Goal: Task Accomplishment & Management: Manage account settings

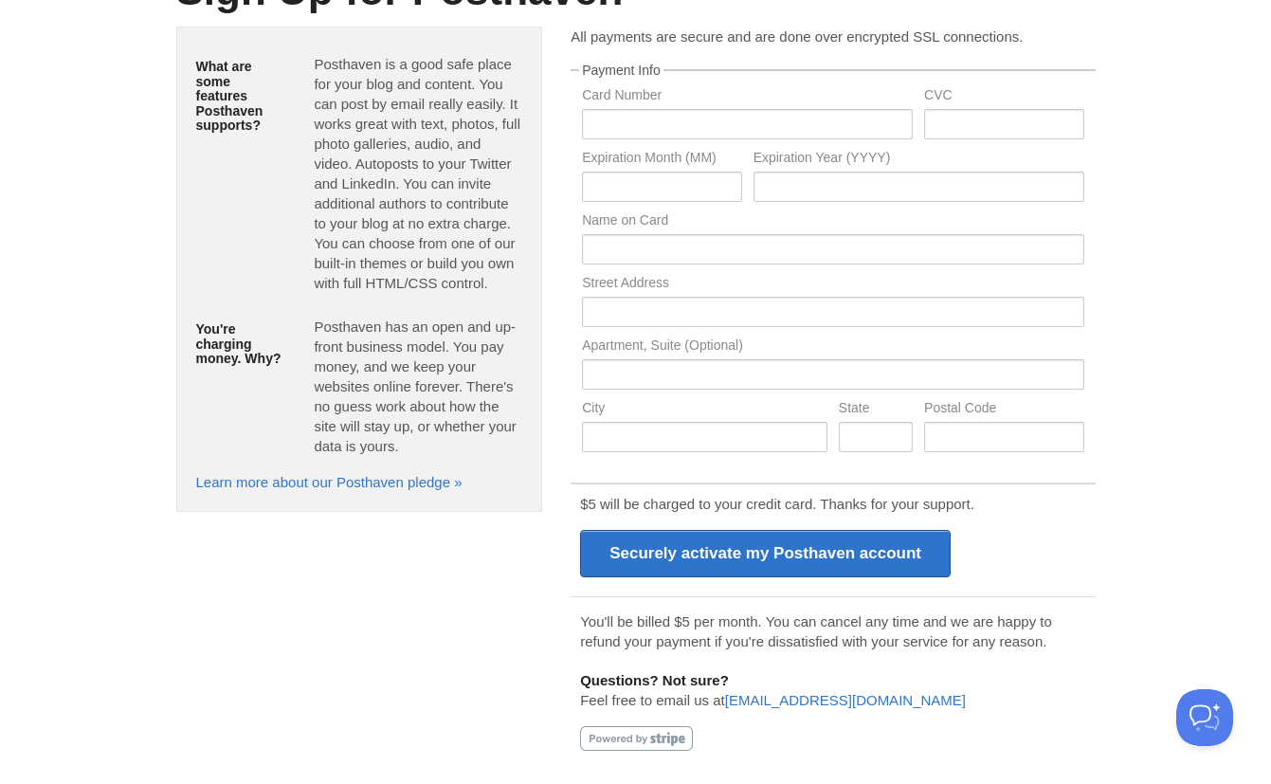
scroll to position [155, 0]
click at [732, 134] on input "text" at bounding box center [747, 124] width 331 height 30
type input "[CREDIT_CARD_NUMBER]"
type input "160"
type input "07"
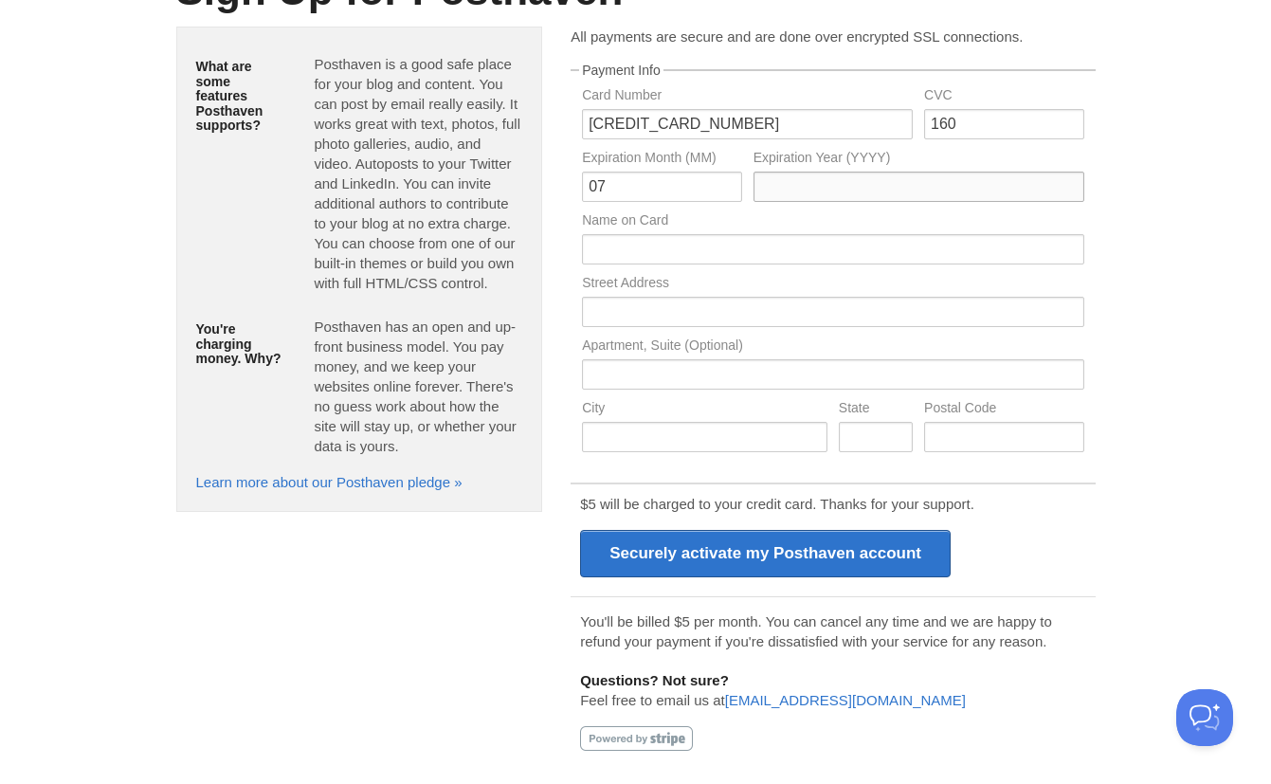
type input "2027"
type input "[PERSON_NAME]"
click at [742, 299] on input "text" at bounding box center [832, 312] width 501 height 30
type input "[STREET_ADDRESS]"
type input "Bellerose"
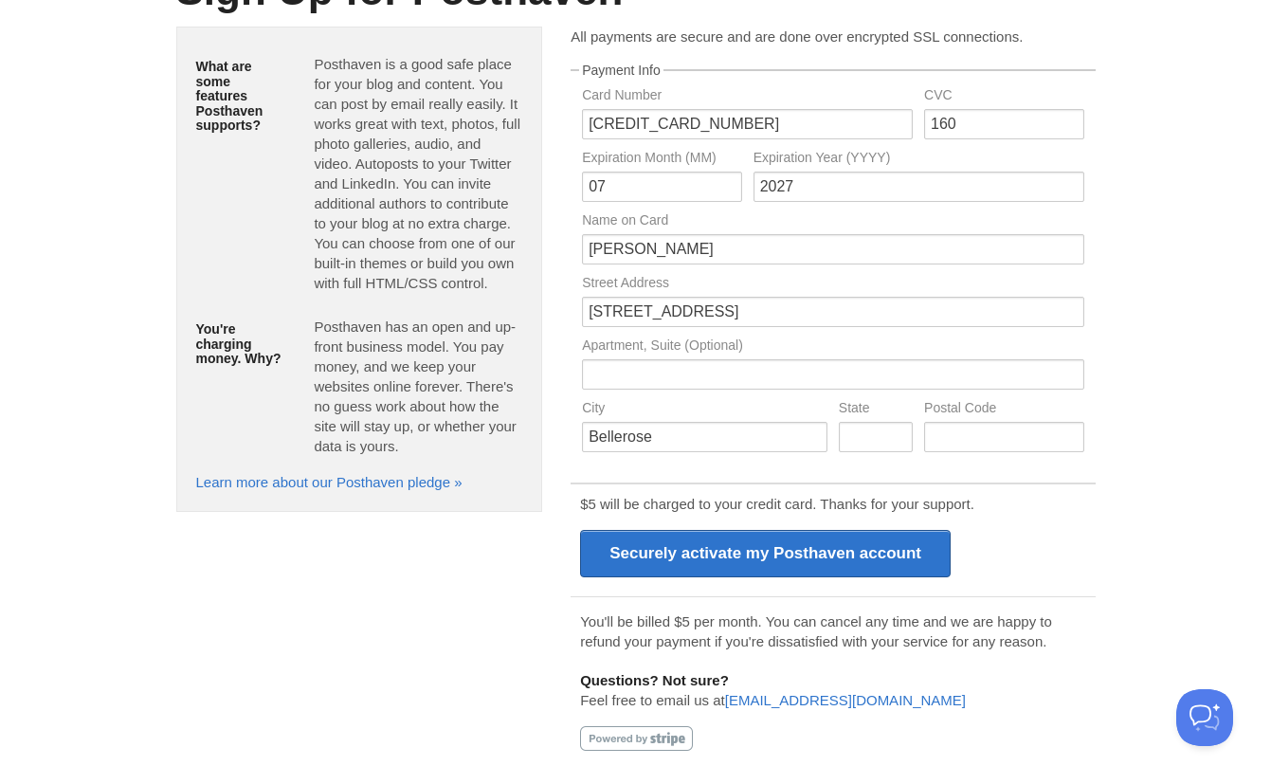
type input "NY"
type input "11426"
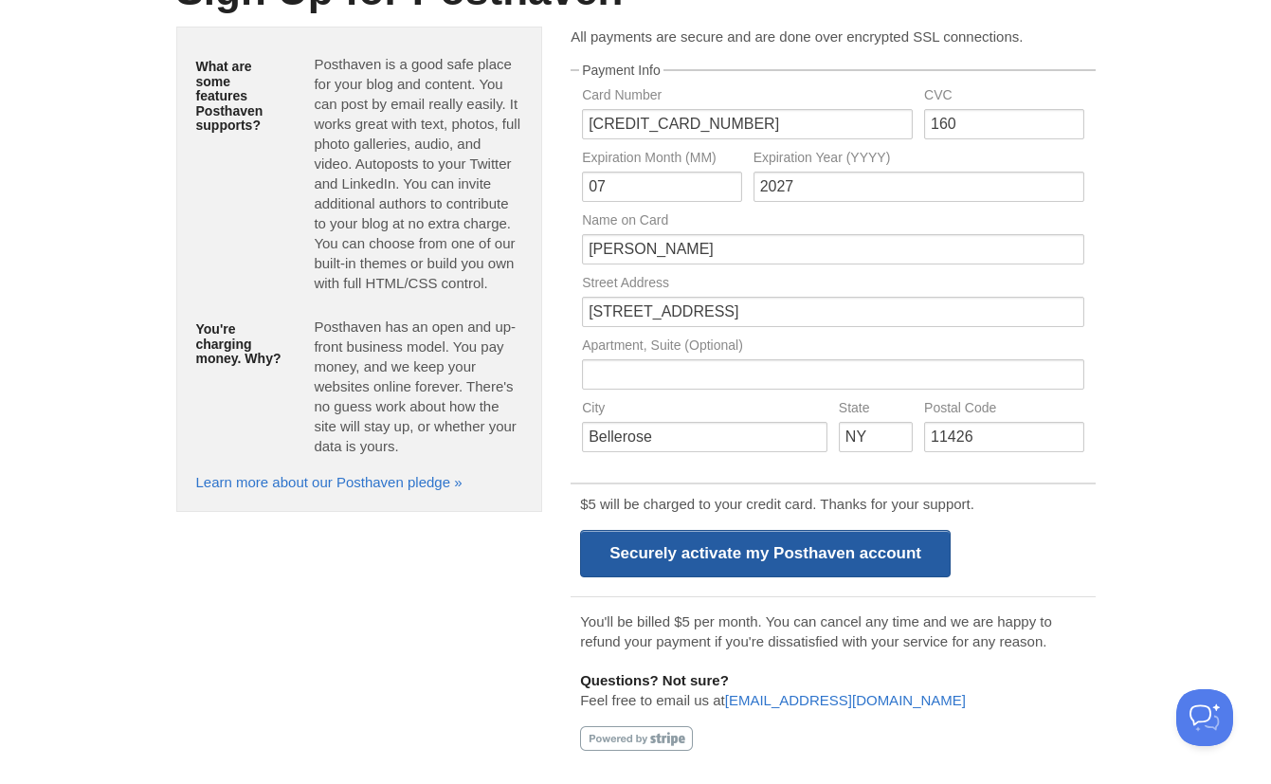
click at [730, 552] on input "Securely activate my Posthaven account" at bounding box center [765, 553] width 371 height 47
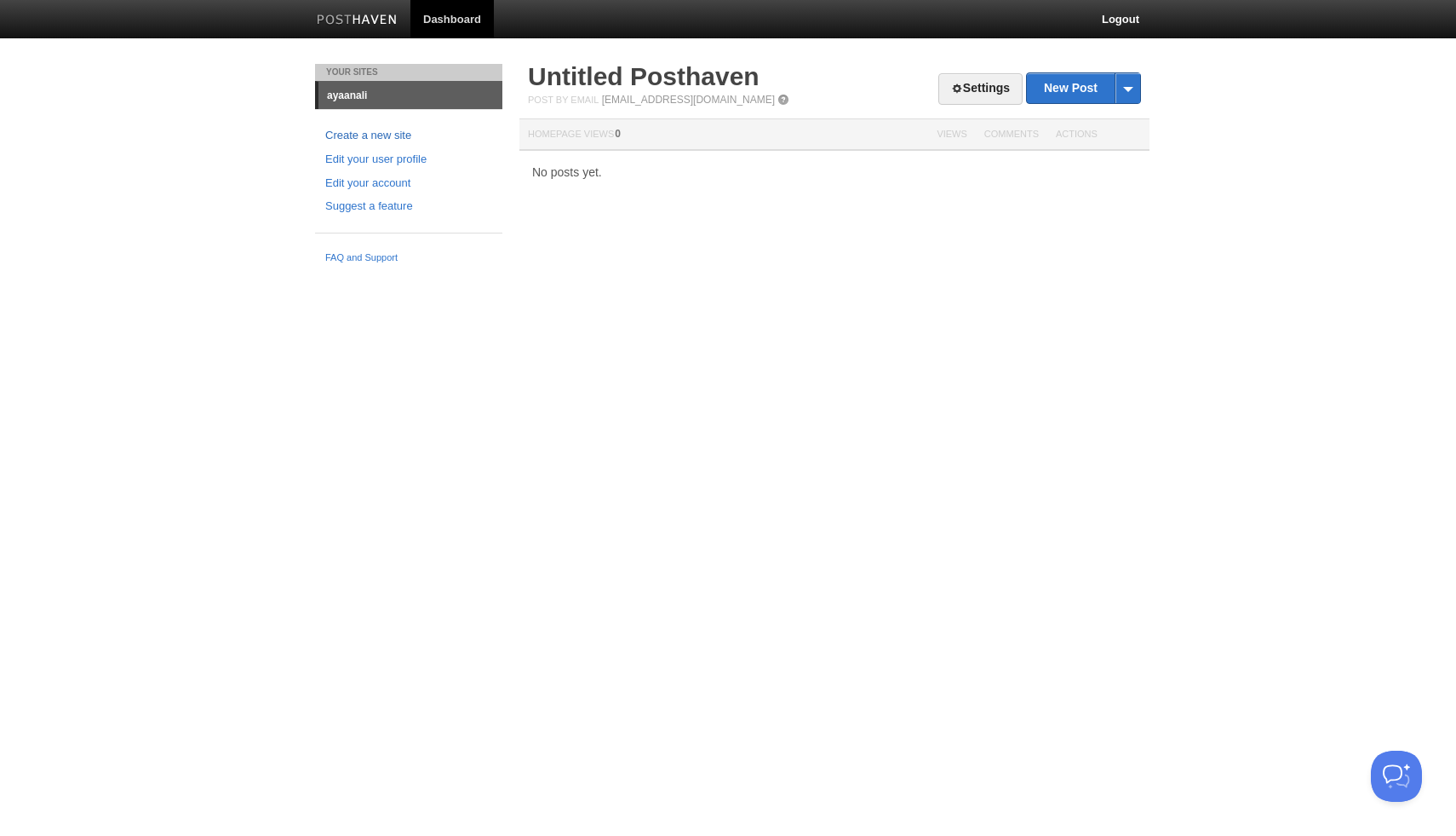
click at [446, 129] on link "Create a new site" at bounding box center [409, 136] width 167 height 18
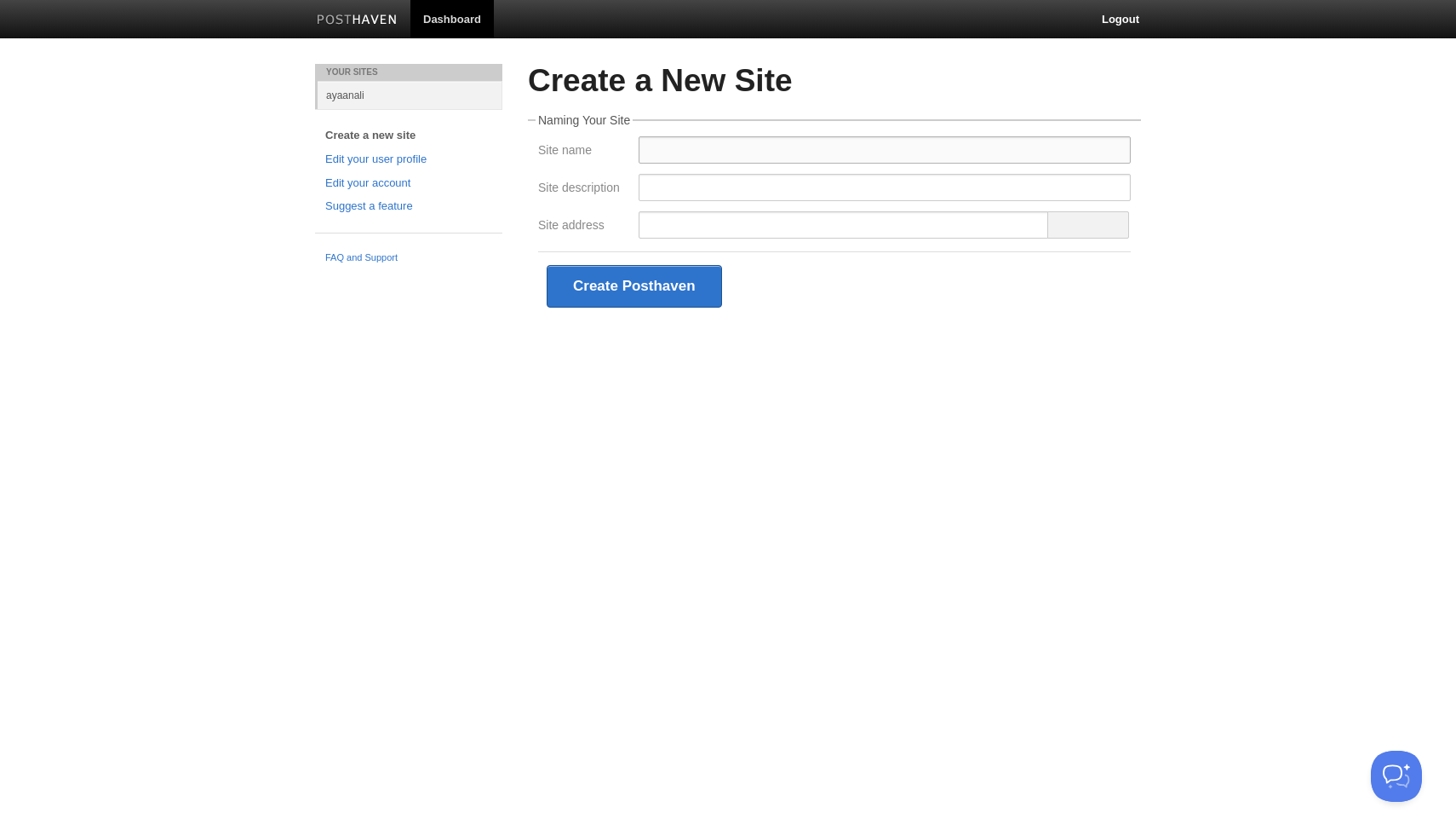
click at [662, 150] on input "Site name" at bounding box center [885, 150] width 493 height 27
click at [547, 161] on div "Site name" at bounding box center [583, 149] width 101 height 26
click at [644, 225] on input "Site address" at bounding box center [844, 225] width 411 height 27
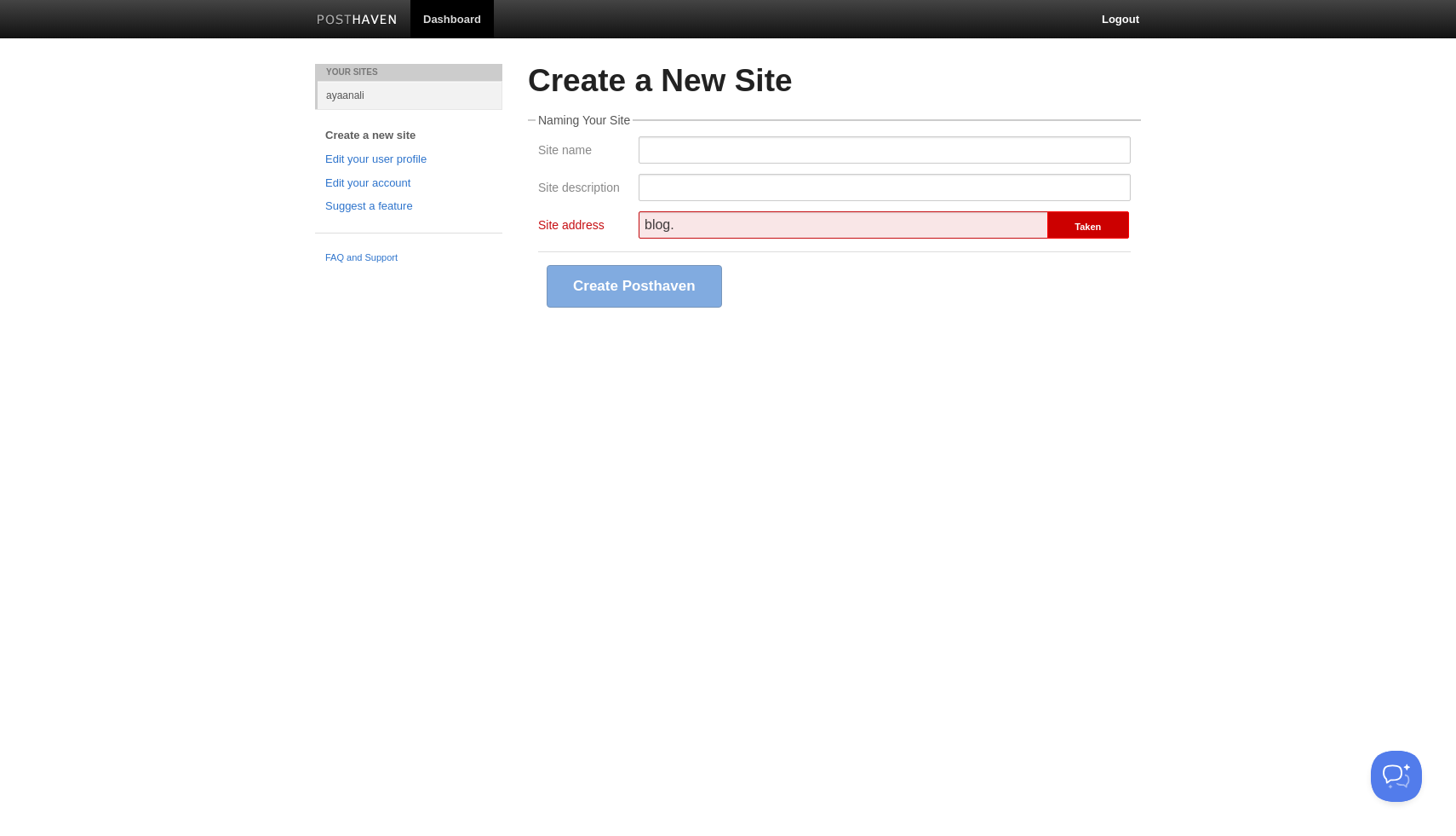
type input "blog"
type input ","
type input "blog"
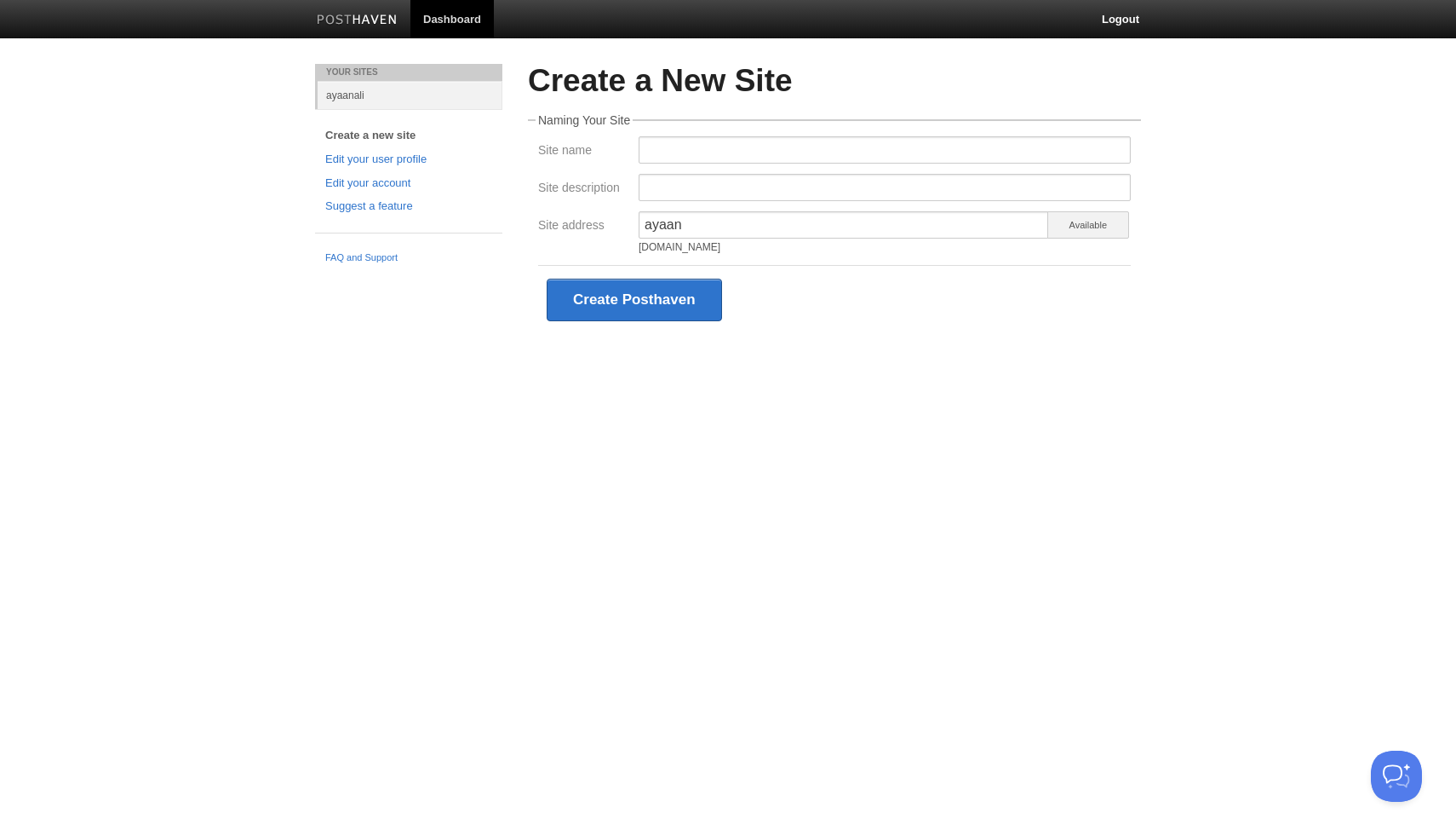
click at [824, 324] on div "Create Posthaven" at bounding box center [835, 299] width 593 height 69
click at [807, 228] on input "ayaan" at bounding box center [844, 225] width 411 height 27
type input "ayaan"
click at [870, 193] on input "Site description" at bounding box center [885, 187] width 493 height 27
click at [1072, 237] on div "Available" at bounding box center [1089, 225] width 82 height 27
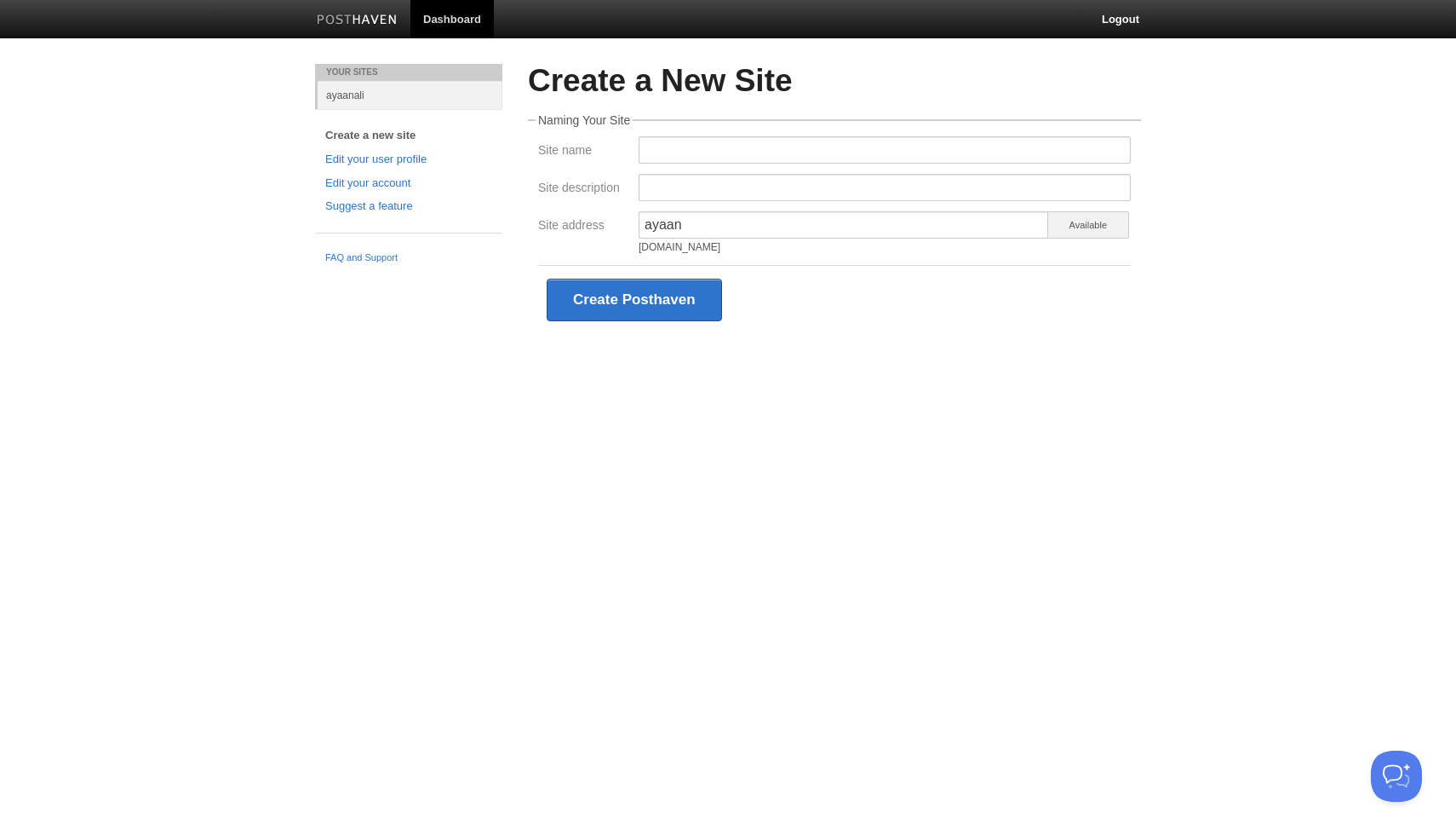
click at [1077, 224] on span "Available" at bounding box center [1088, 225] width 82 height 27
click at [731, 156] on input "Site name" at bounding box center [885, 150] width 493 height 27
click at [736, 80] on h2 "Create a New Site" at bounding box center [835, 81] width 613 height 35
click at [700, 150] on input "Site name" at bounding box center [885, 150] width 493 height 27
type input "l"
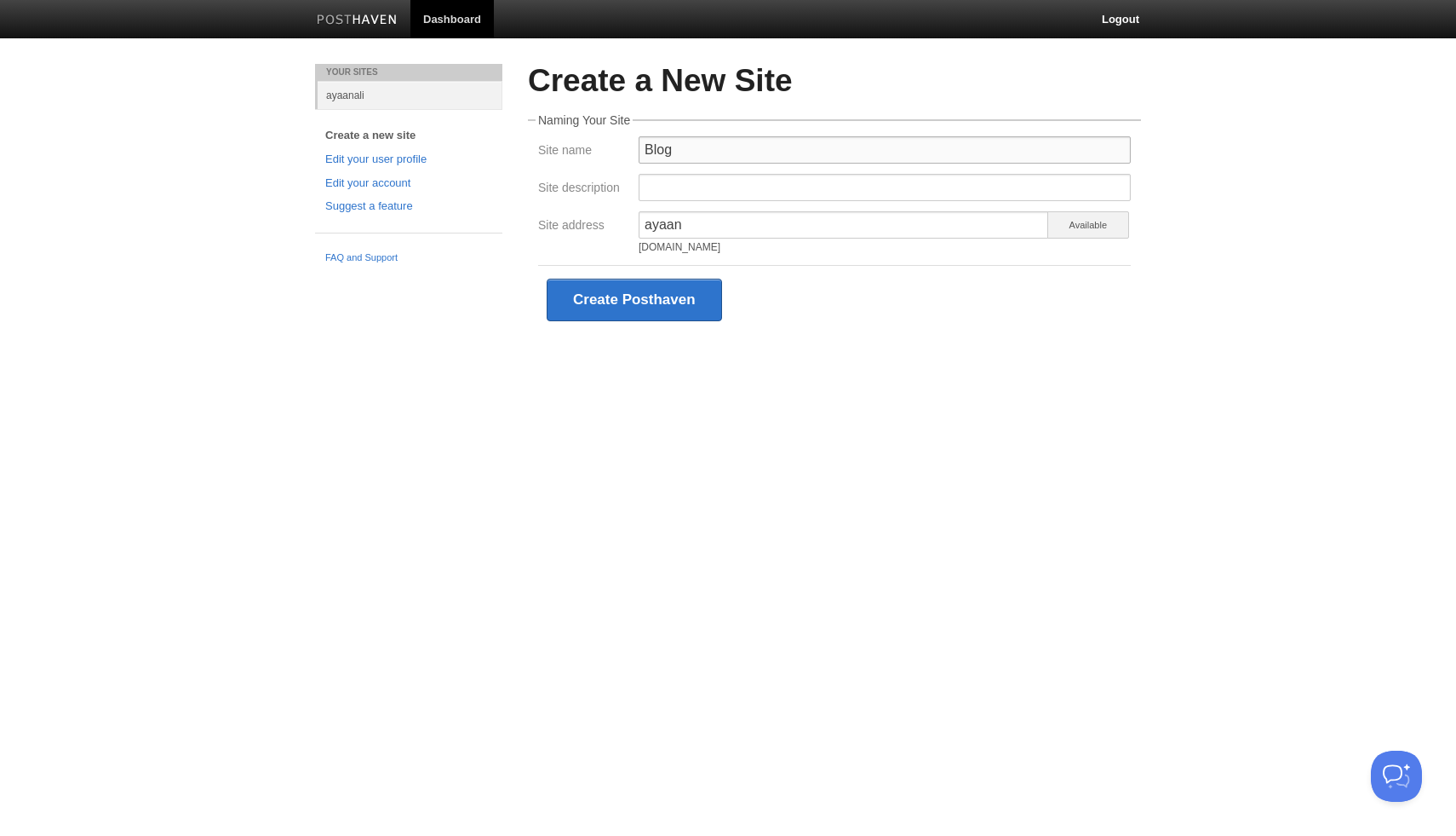
type input "Blog"
click at [690, 186] on input "Site description" at bounding box center [885, 187] width 493 height 27
type input "A"
type input "So"
type input "Blogs"
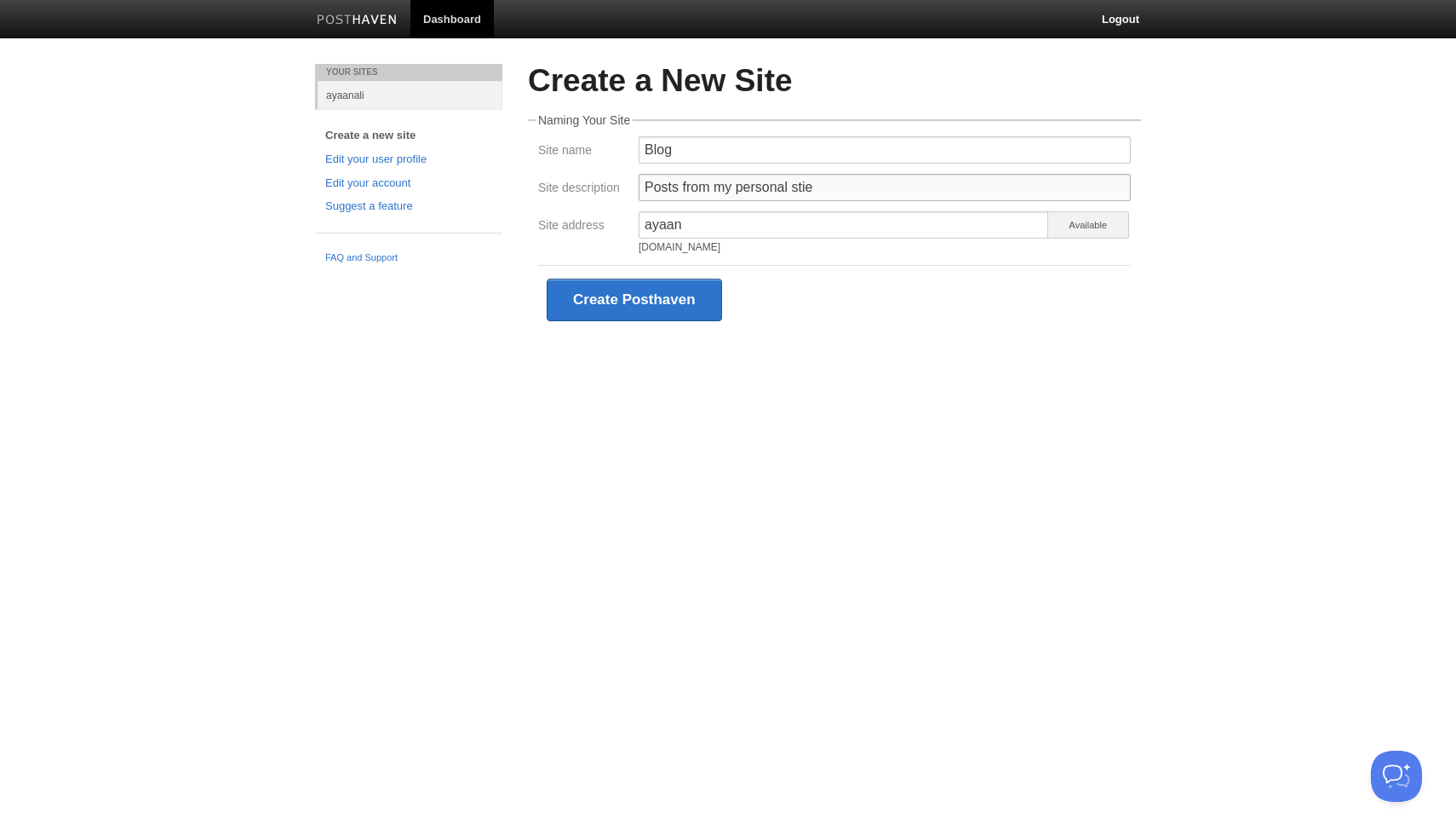
type input "Posts from my personal stie"
click at [740, 235] on input "ayaan" at bounding box center [844, 225] width 411 height 27
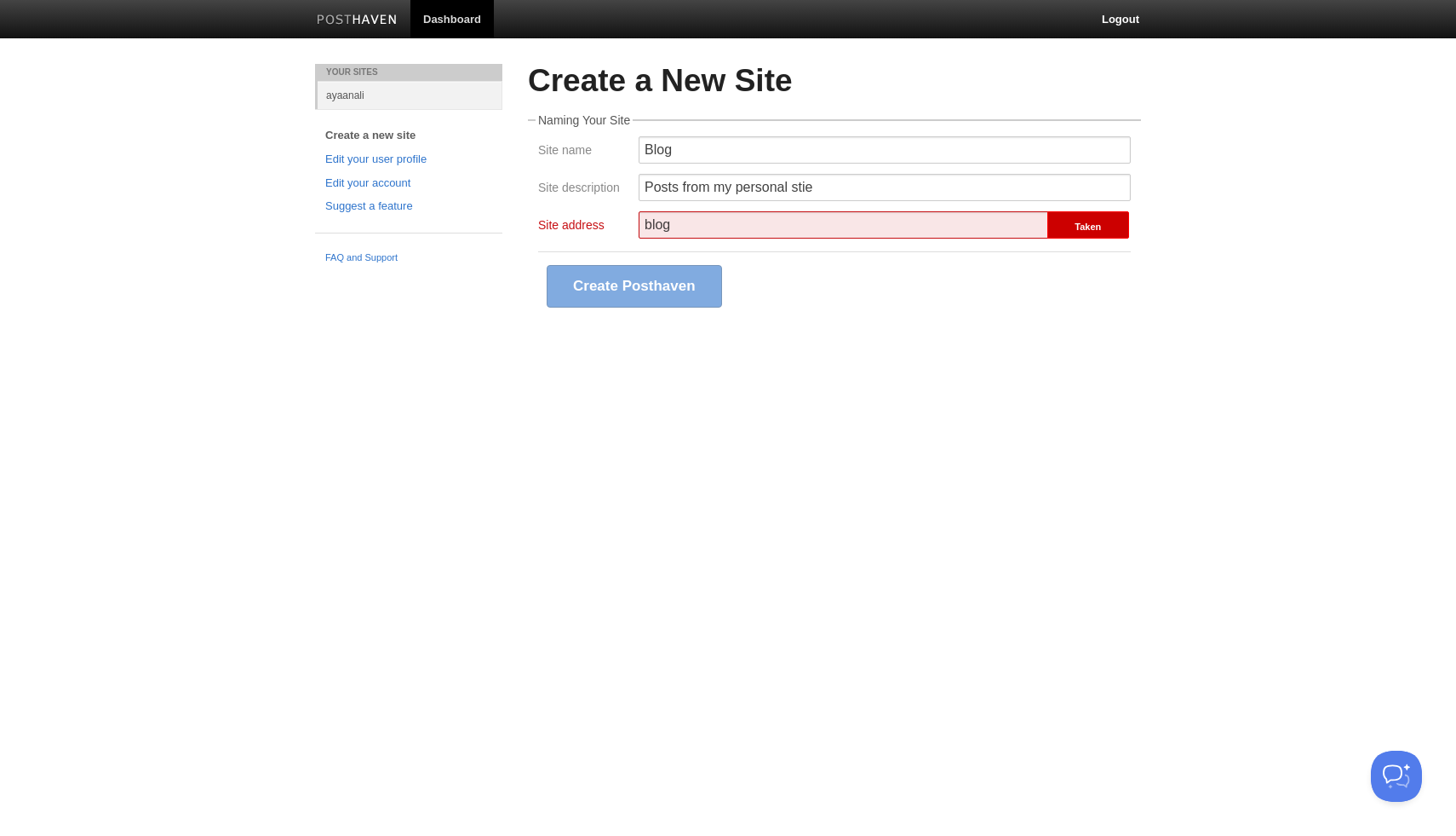
type input "blog"
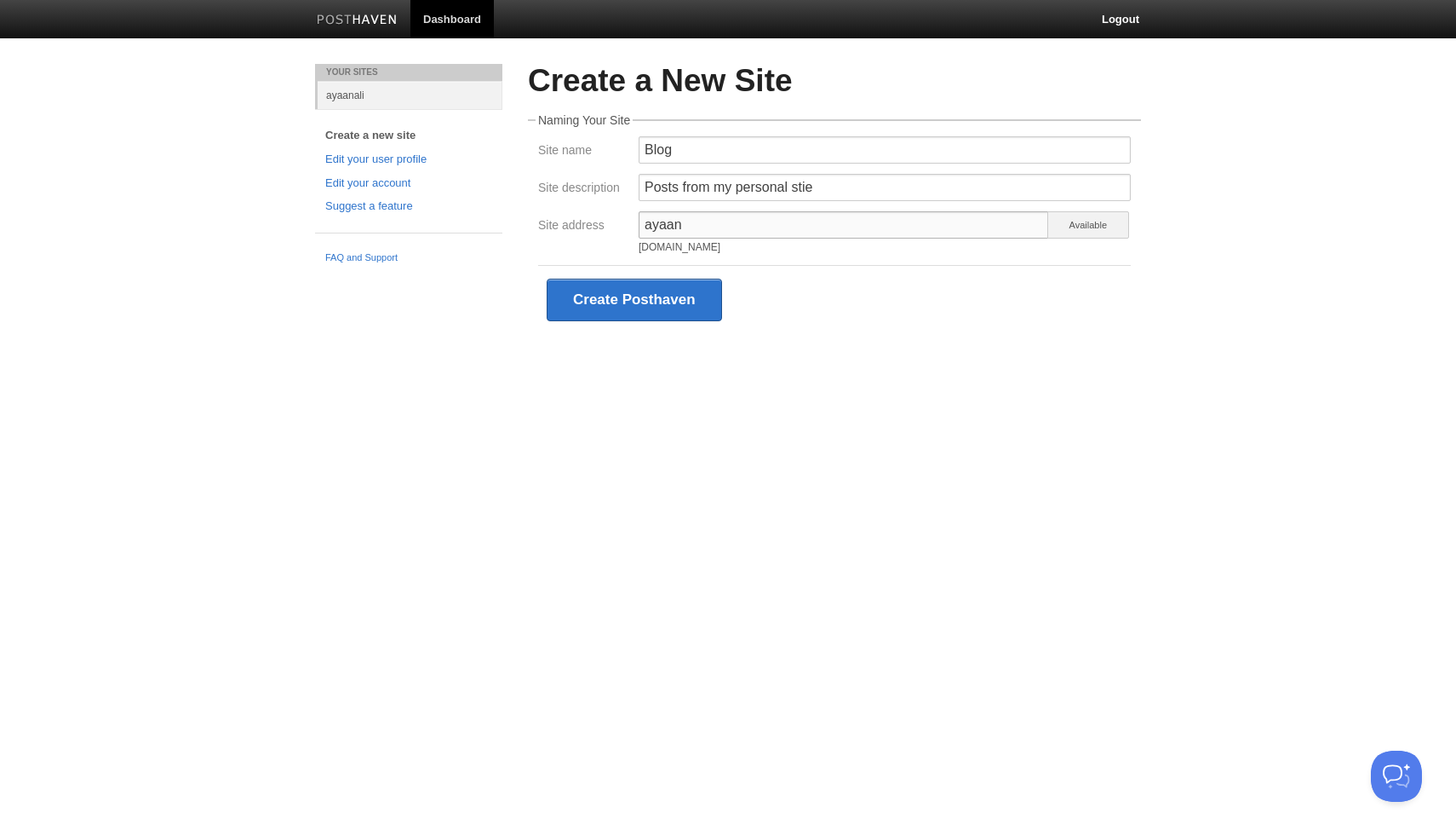
type input "ayaan"
click at [493, 362] on div "Your Sites ayaanali Create a new site Edit your user profile Edit your account …" at bounding box center [728, 224] width 852 height 321
click at [683, 306] on button "Create Posthaven" at bounding box center [634, 299] width 175 height 42
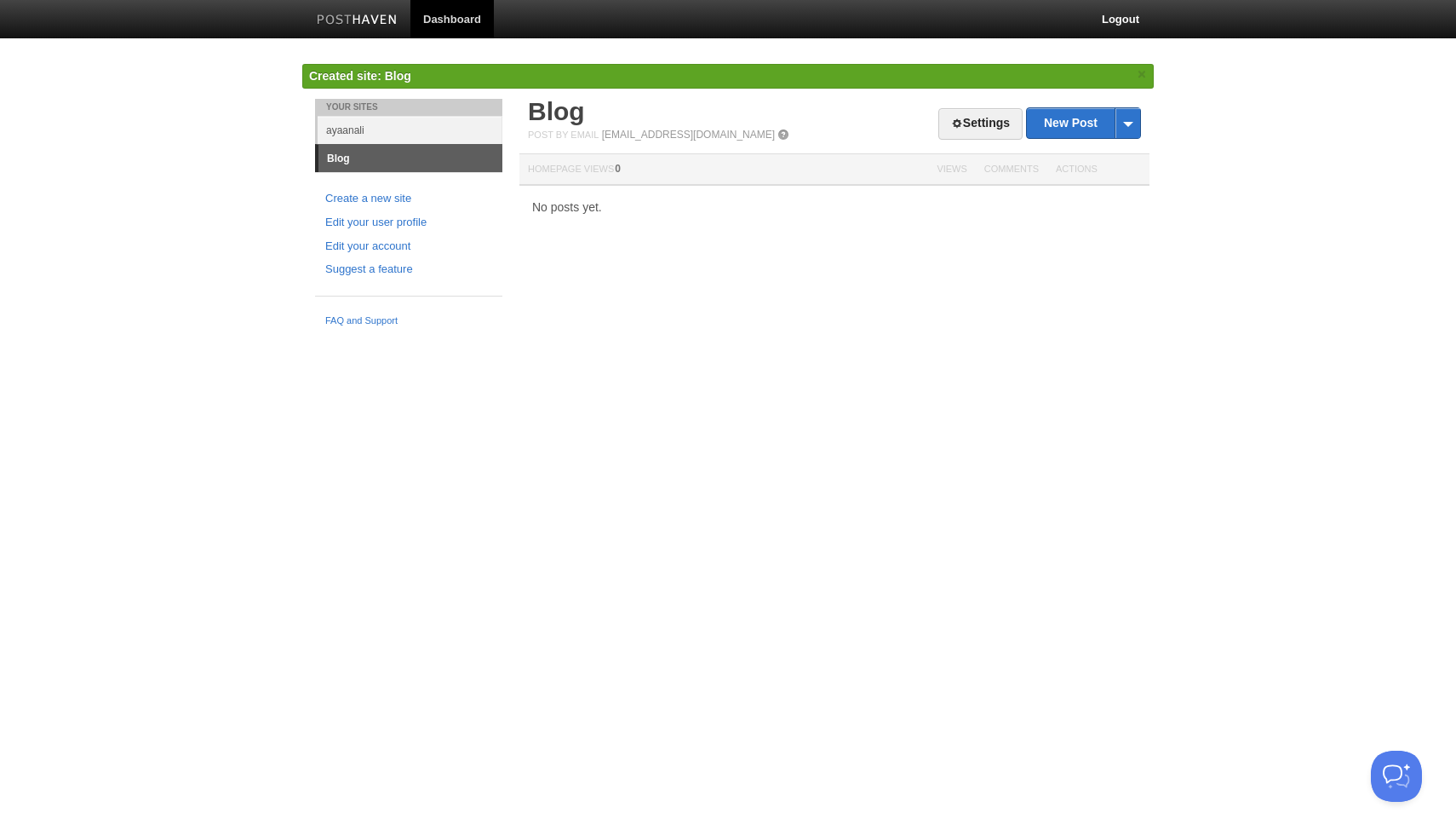
click at [0, 334] on nordpass-portal at bounding box center [0, 334] width 0 height 0
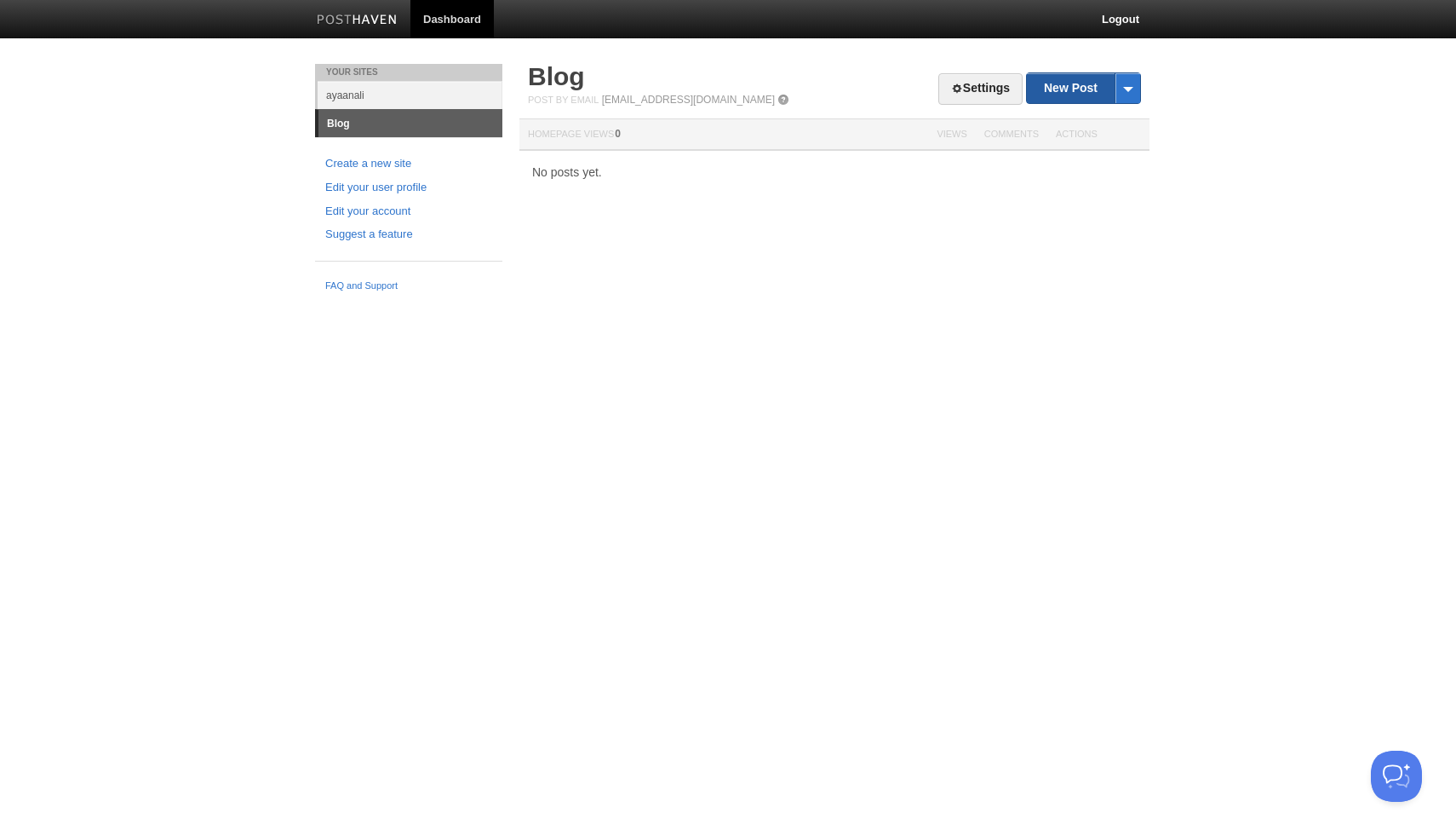
click at [1061, 98] on link "New Post" at bounding box center [1084, 87] width 113 height 30
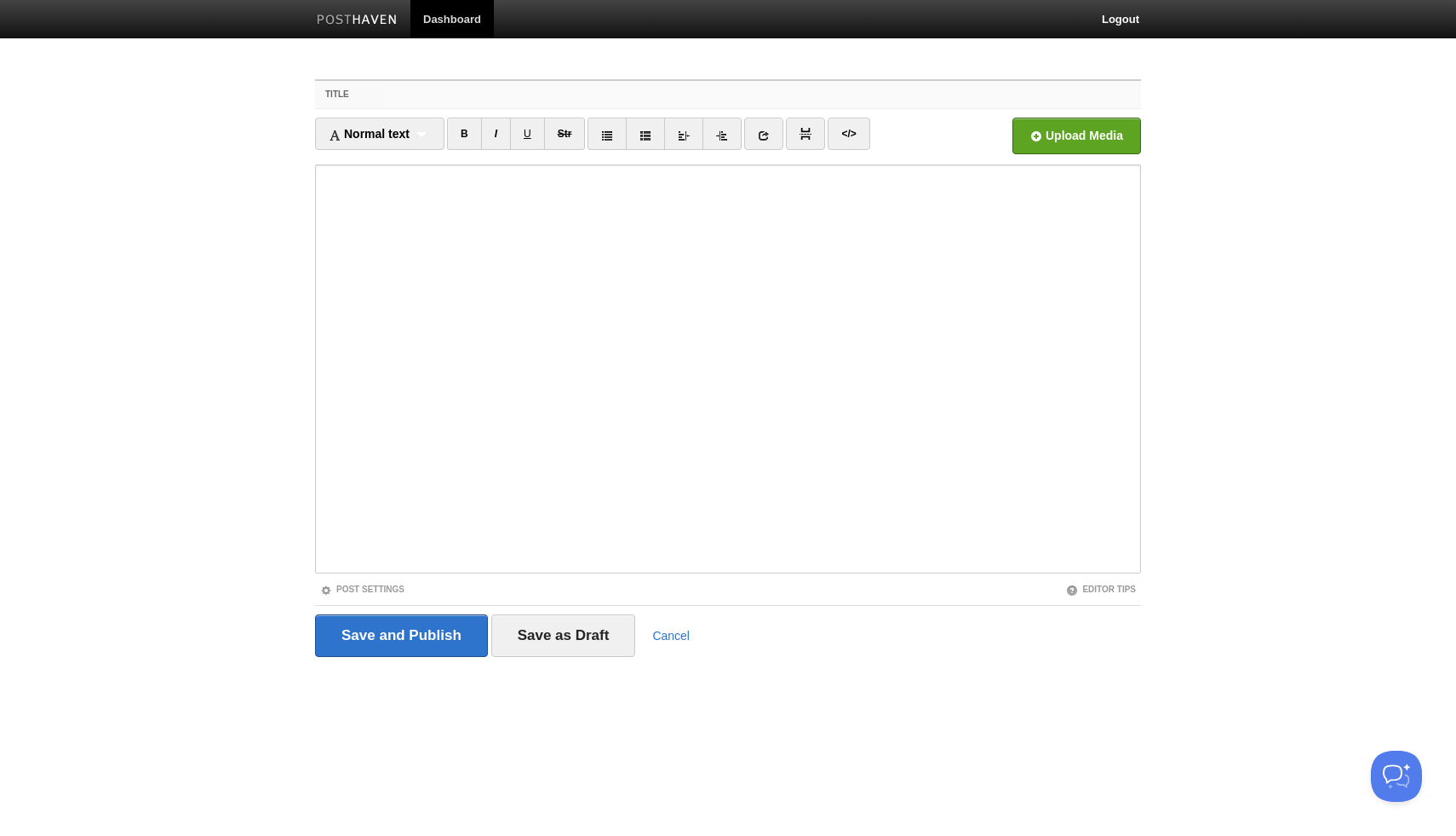
paste input "On writing"
type input "On writing"
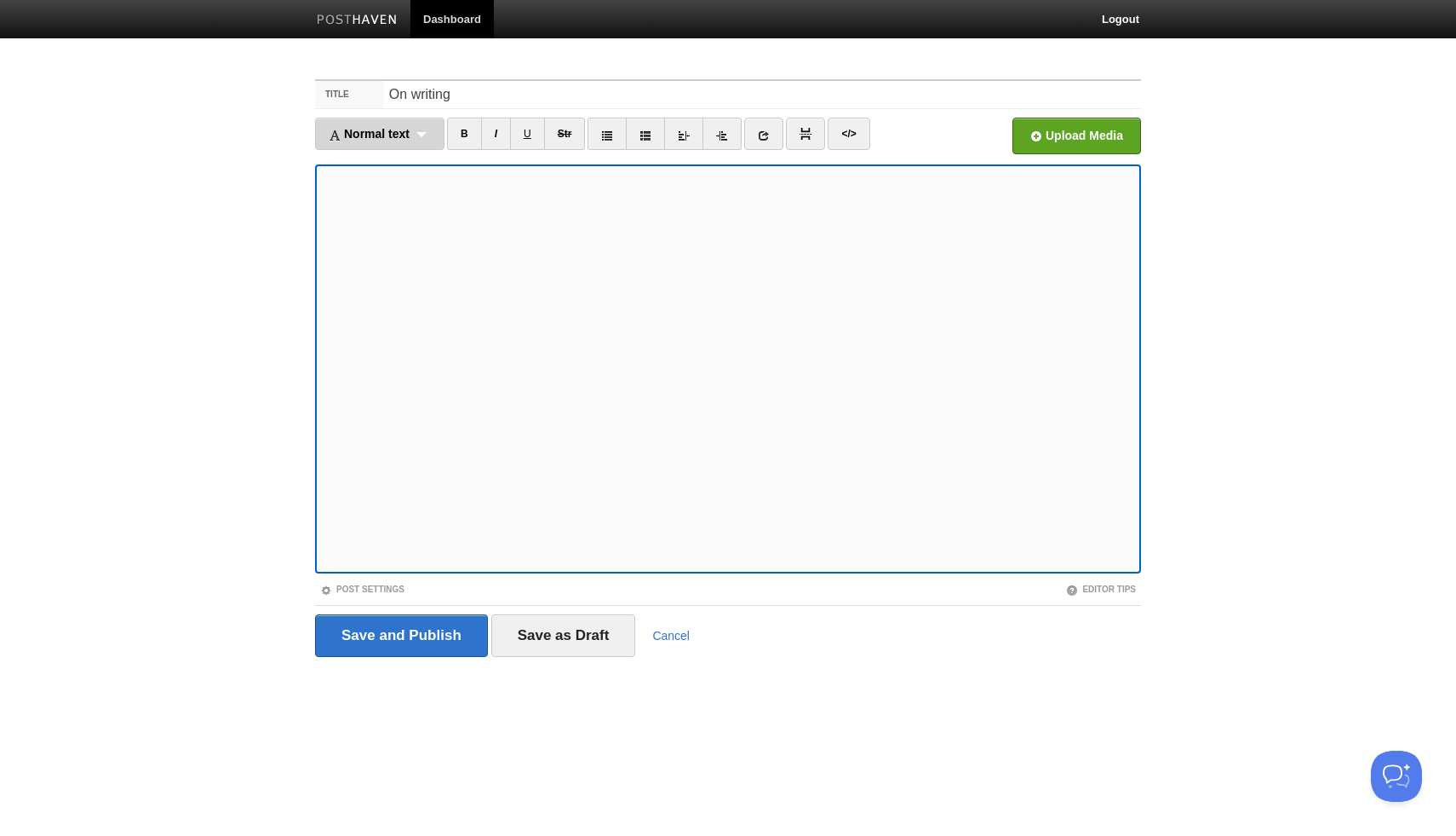
click at [413, 136] on div "Normal text Normal text Heading 1 Heading 2 Heading 3" at bounding box center [380, 134] width 129 height 32
click at [404, 160] on link "Normal text" at bounding box center [380, 164] width 128 height 25
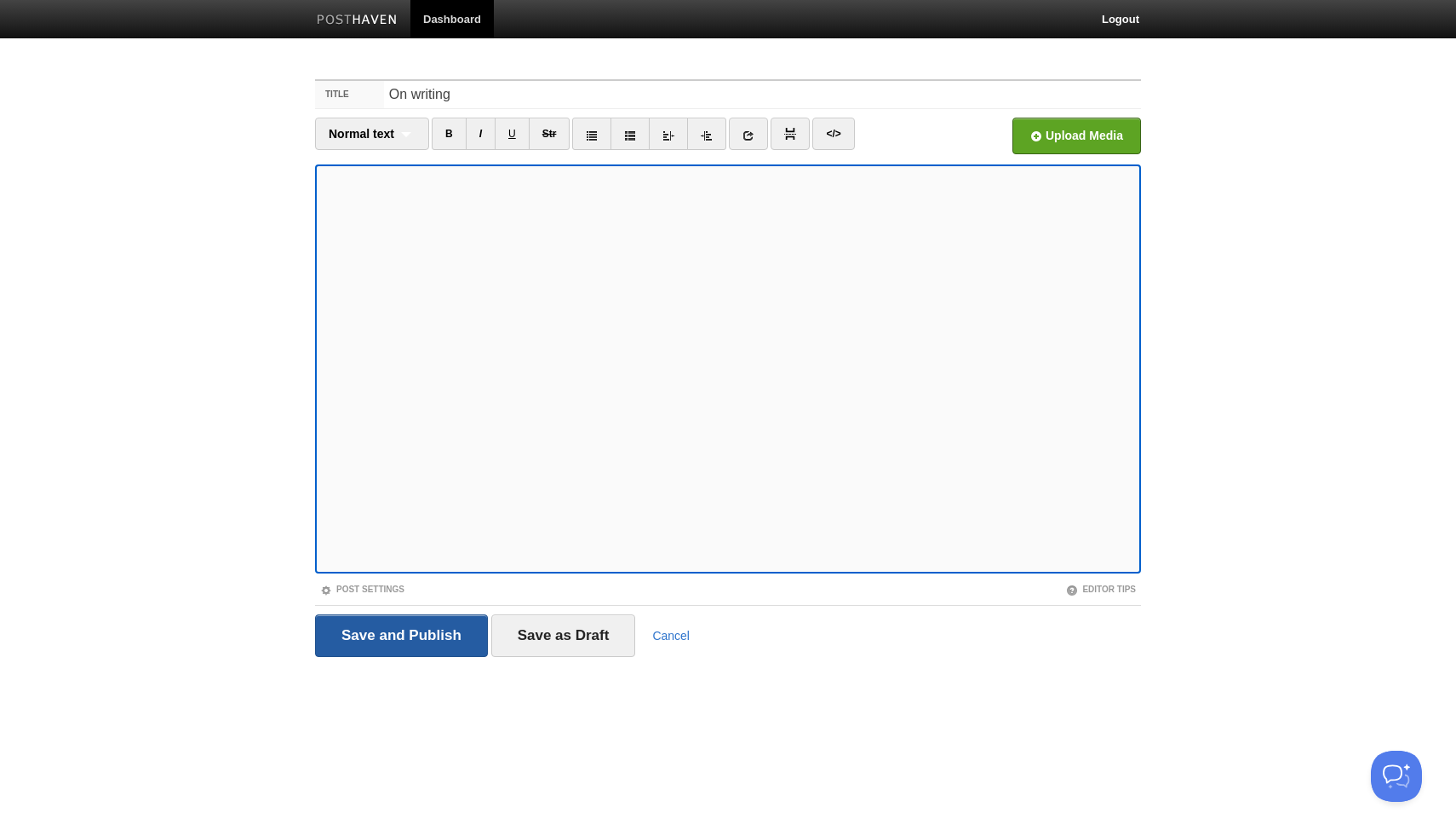
click at [444, 645] on input "Save and Publish" at bounding box center [402, 635] width 173 height 42
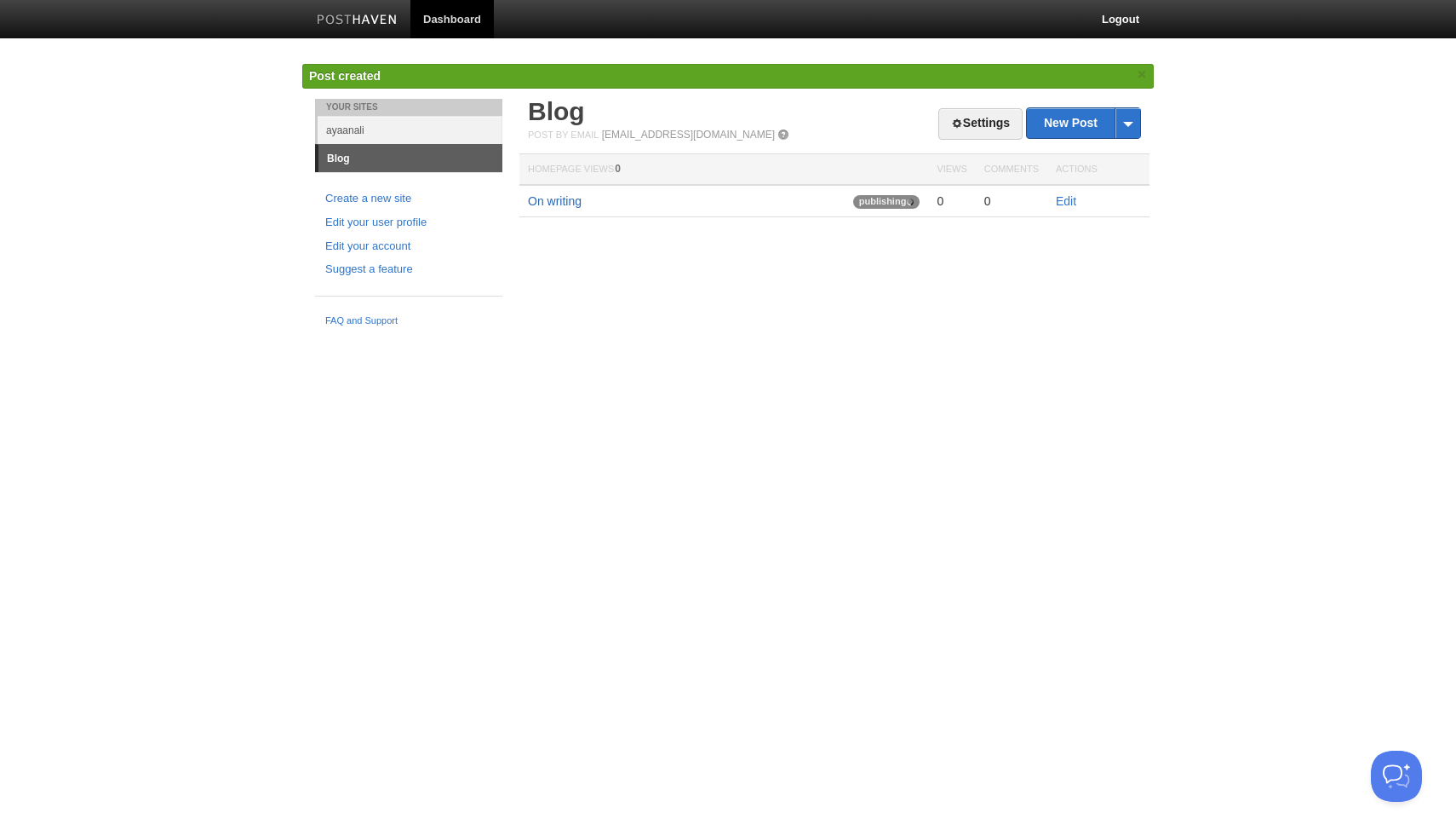
click at [576, 201] on link "On writing" at bounding box center [555, 200] width 54 height 13
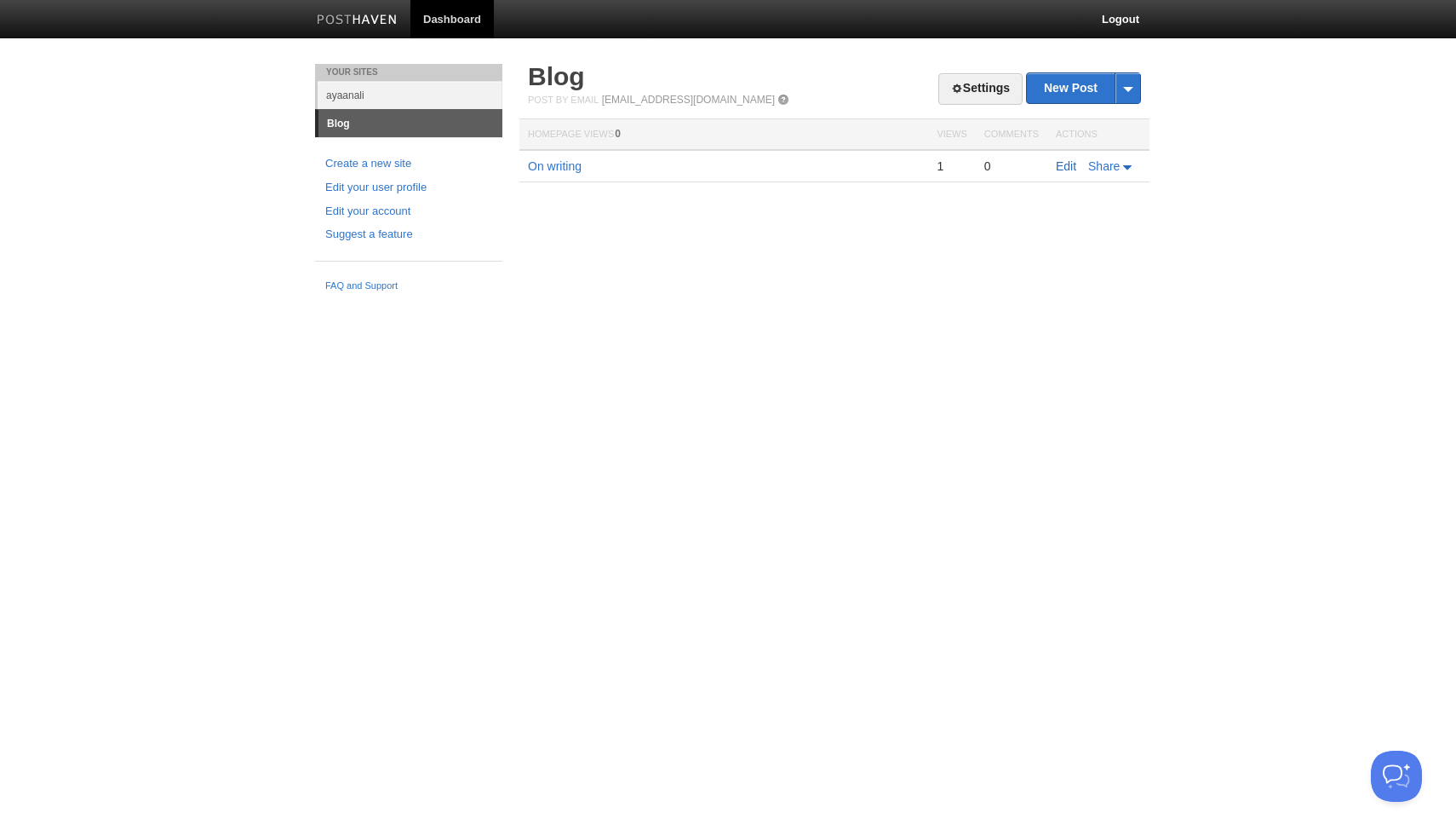
click at [1070, 159] on link "Edit" at bounding box center [1066, 165] width 21 height 13
click at [453, 109] on li "Blog" at bounding box center [409, 122] width 187 height 28
click at [453, 93] on link "ayaanali" at bounding box center [410, 94] width 185 height 28
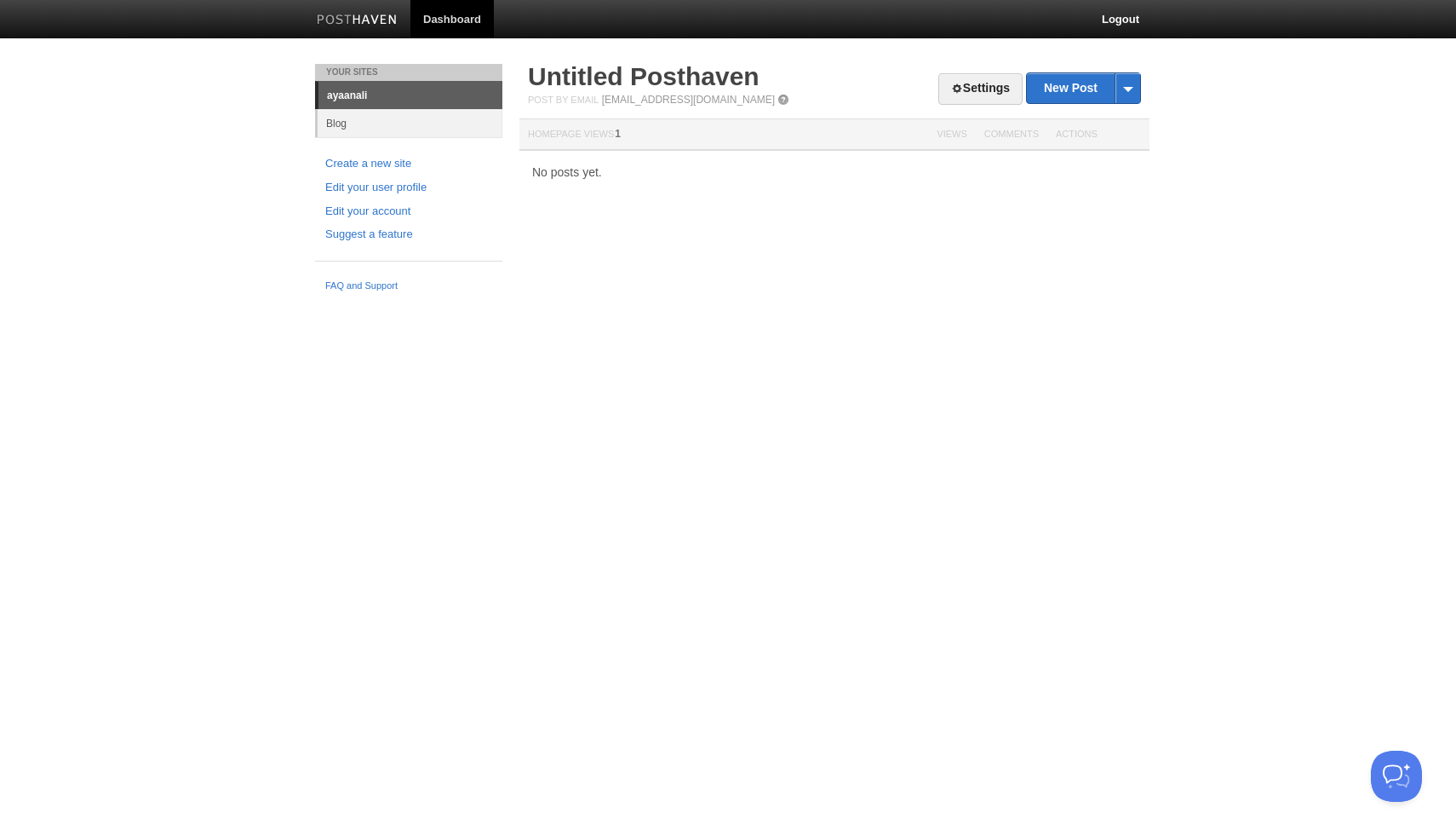
click at [445, 92] on link "ayaanali" at bounding box center [410, 95] width 184 height 27
click at [446, 92] on link "ayaanali" at bounding box center [410, 95] width 184 height 27
click at [440, 113] on link "Blog" at bounding box center [410, 122] width 185 height 28
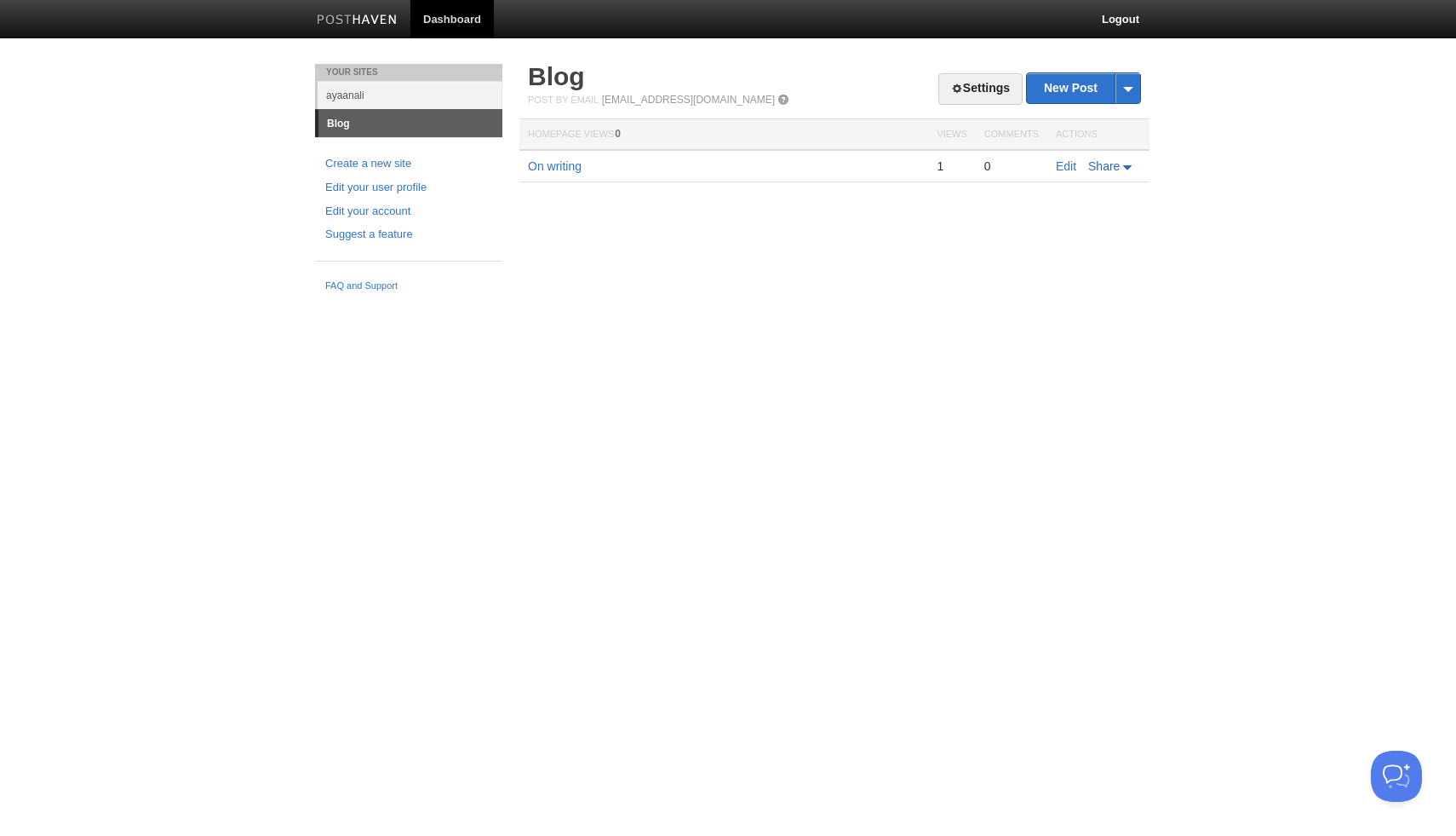
click at [1106, 168] on span "Share" at bounding box center [1104, 165] width 31 height 13
click at [1071, 165] on link "Edit" at bounding box center [1066, 165] width 21 height 13
click at [573, 165] on link "On writing" at bounding box center [555, 165] width 54 height 13
click at [1073, 169] on link "Edit" at bounding box center [1066, 165] width 21 height 13
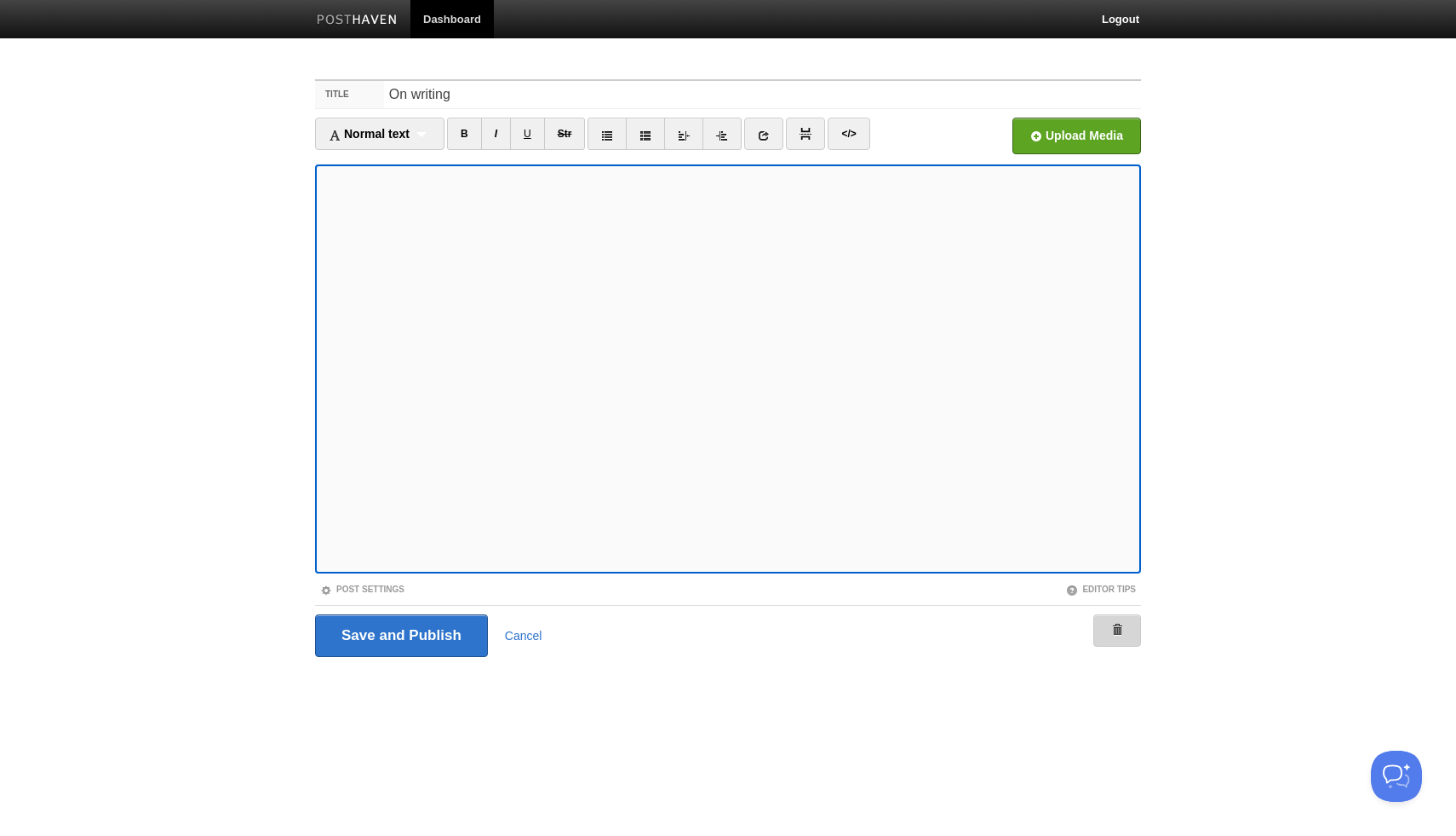
click at [1109, 639] on link at bounding box center [1117, 630] width 48 height 32
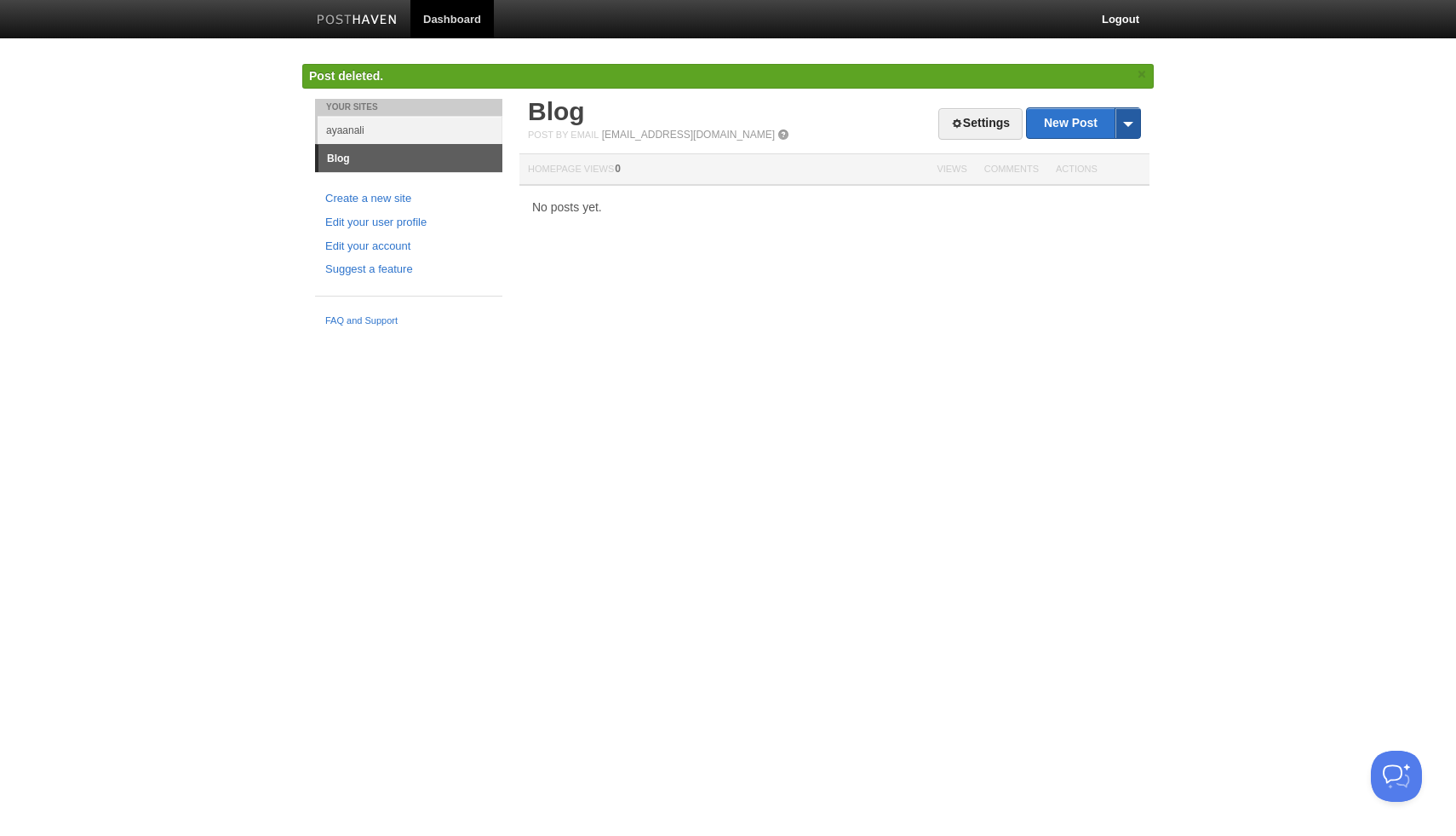
click at [1133, 121] on span at bounding box center [1127, 122] width 25 height 30
click at [969, 121] on link "Settings" at bounding box center [981, 123] width 84 height 31
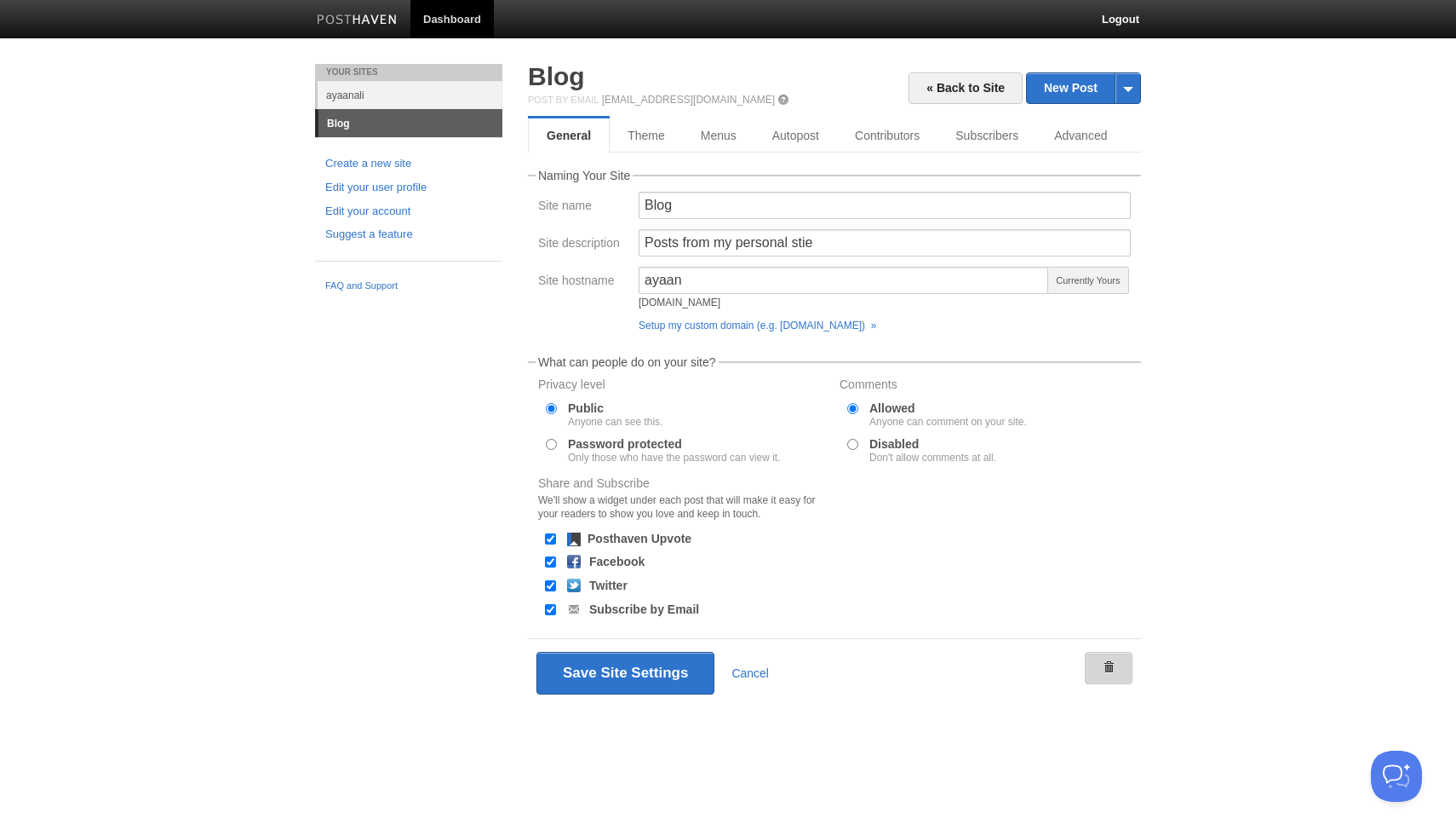
click at [1110, 676] on link at bounding box center [1108, 668] width 48 height 32
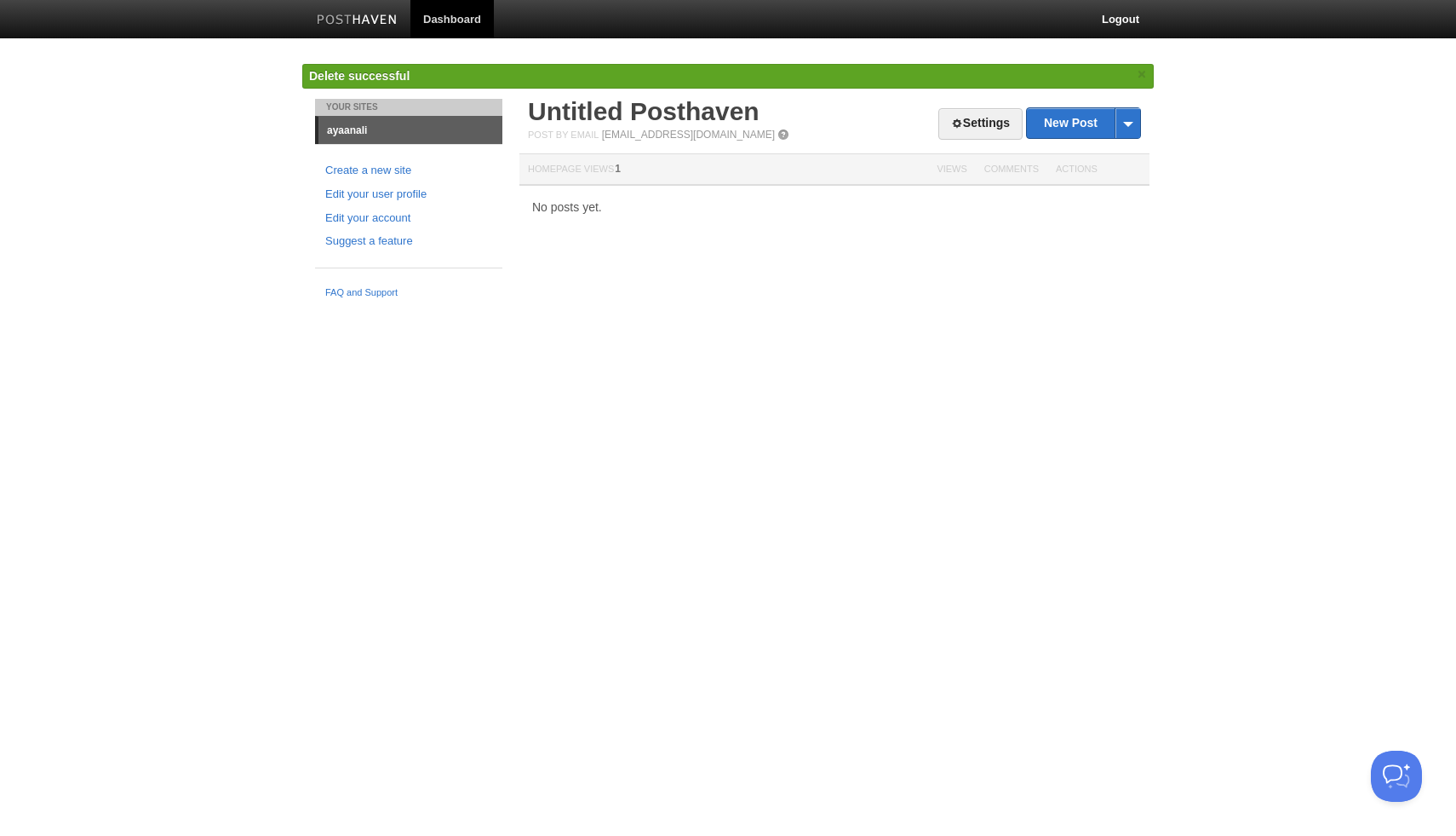
click at [382, 129] on link "ayaanali" at bounding box center [410, 130] width 184 height 27
click at [622, 107] on link "Untitled Posthaven" at bounding box center [644, 111] width 232 height 28
click at [979, 124] on link "Settings" at bounding box center [981, 123] width 84 height 31
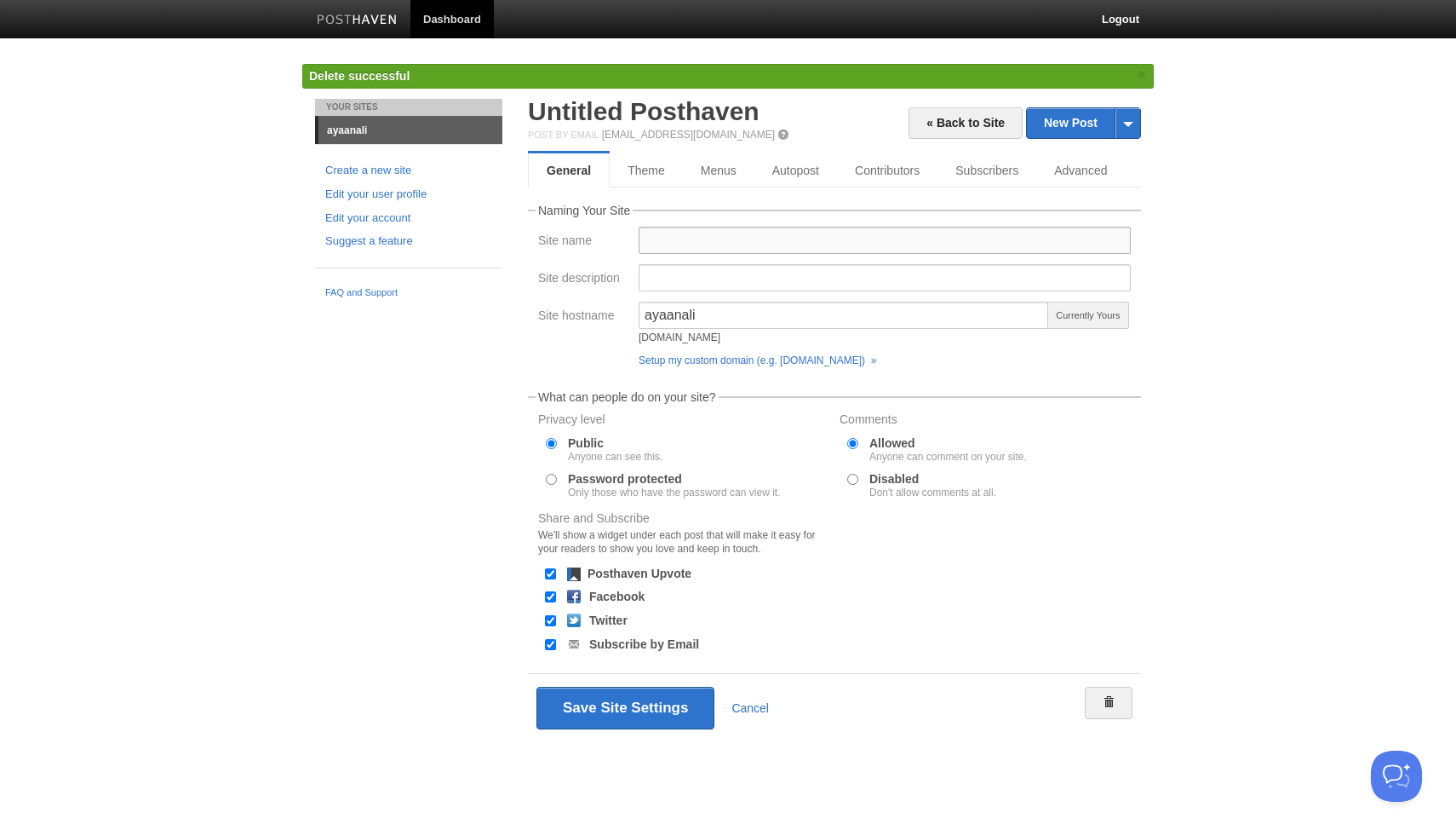
click at [724, 252] on input "Site name" at bounding box center [885, 240] width 493 height 27
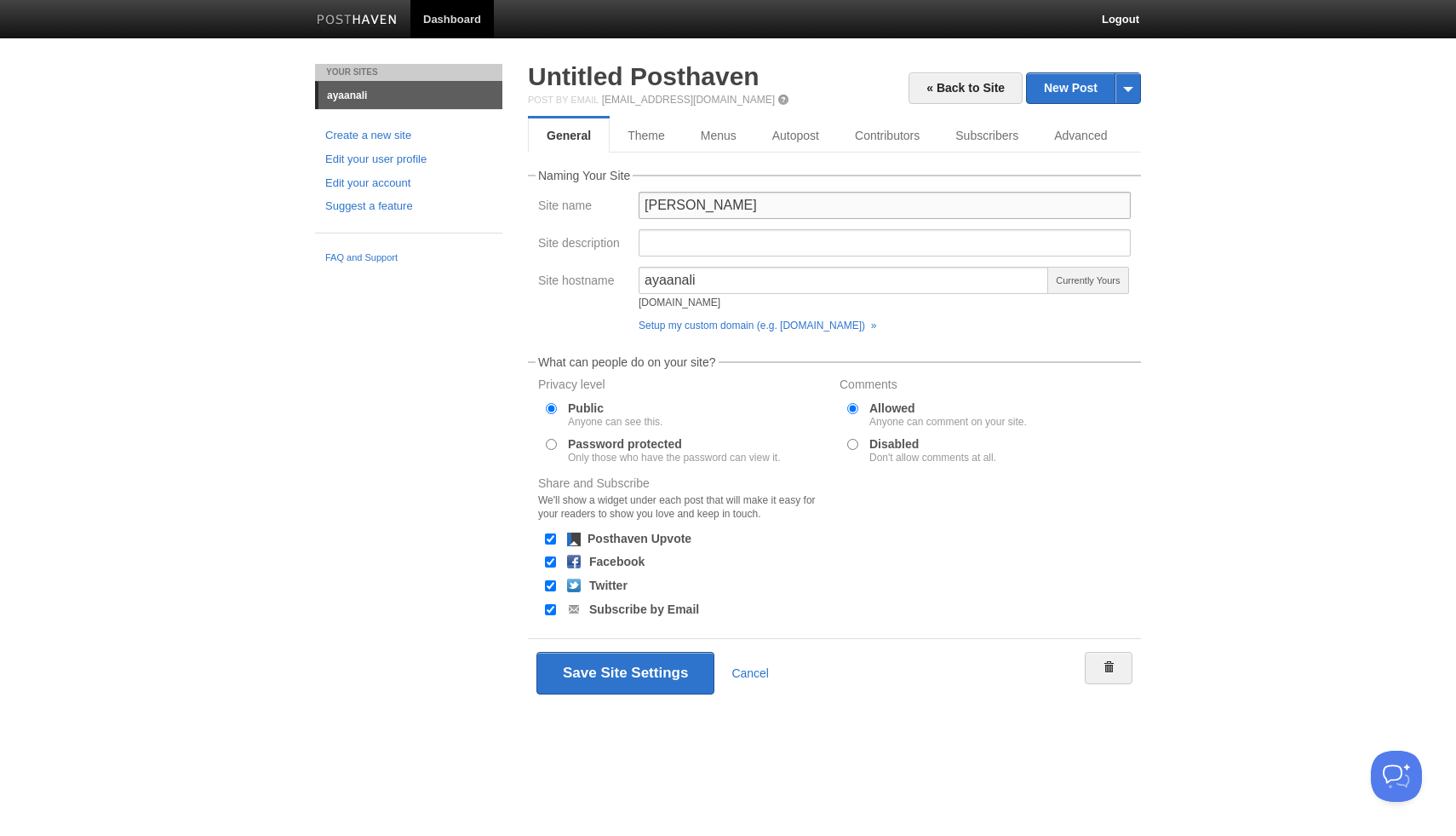
type input "[PERSON_NAME]"
click at [723, 249] on input "Site description" at bounding box center [885, 243] width 493 height 27
type input "A"
click at [653, 120] on link "Theme" at bounding box center [646, 136] width 74 height 34
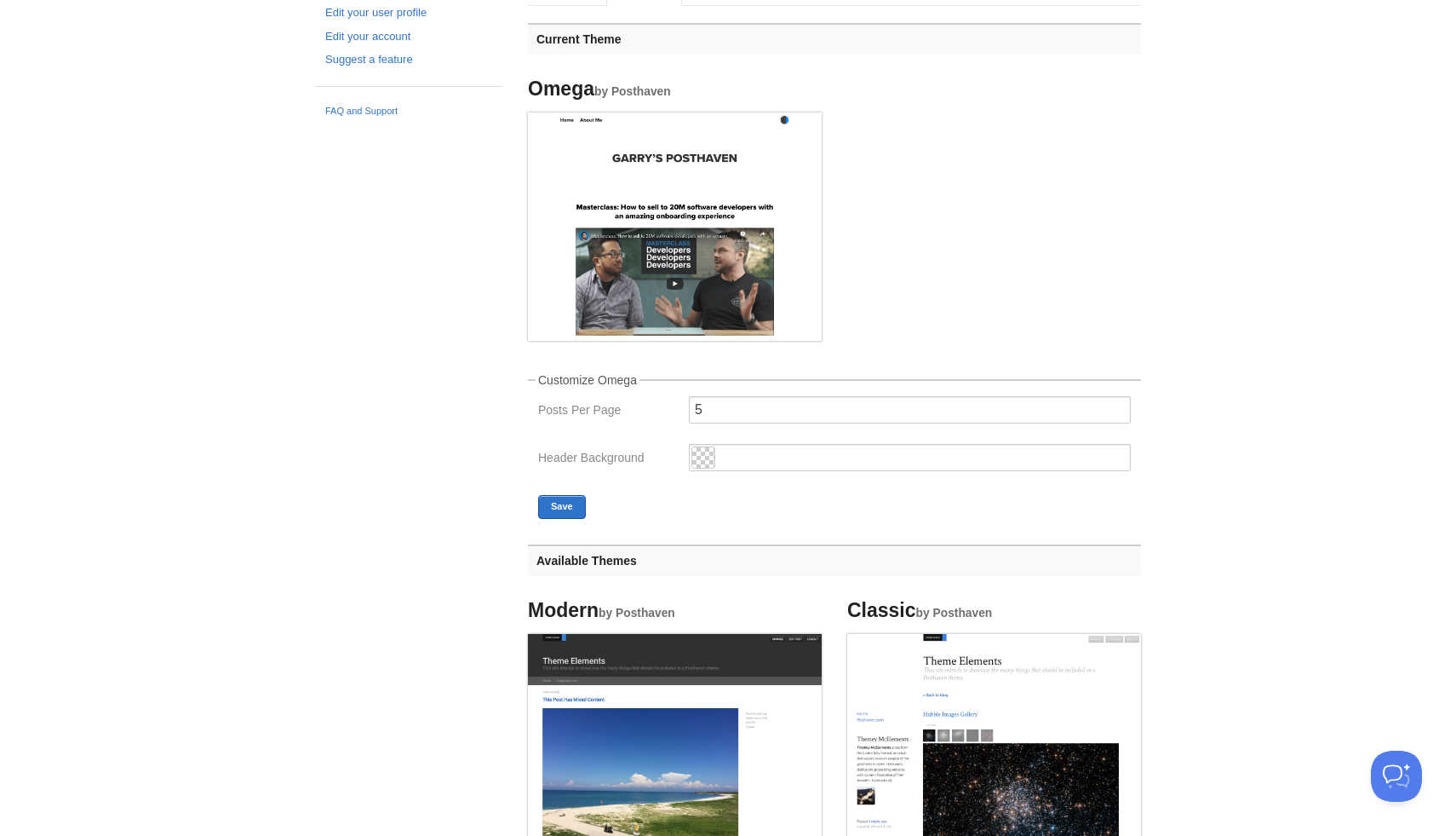
scroll to position [280, 0]
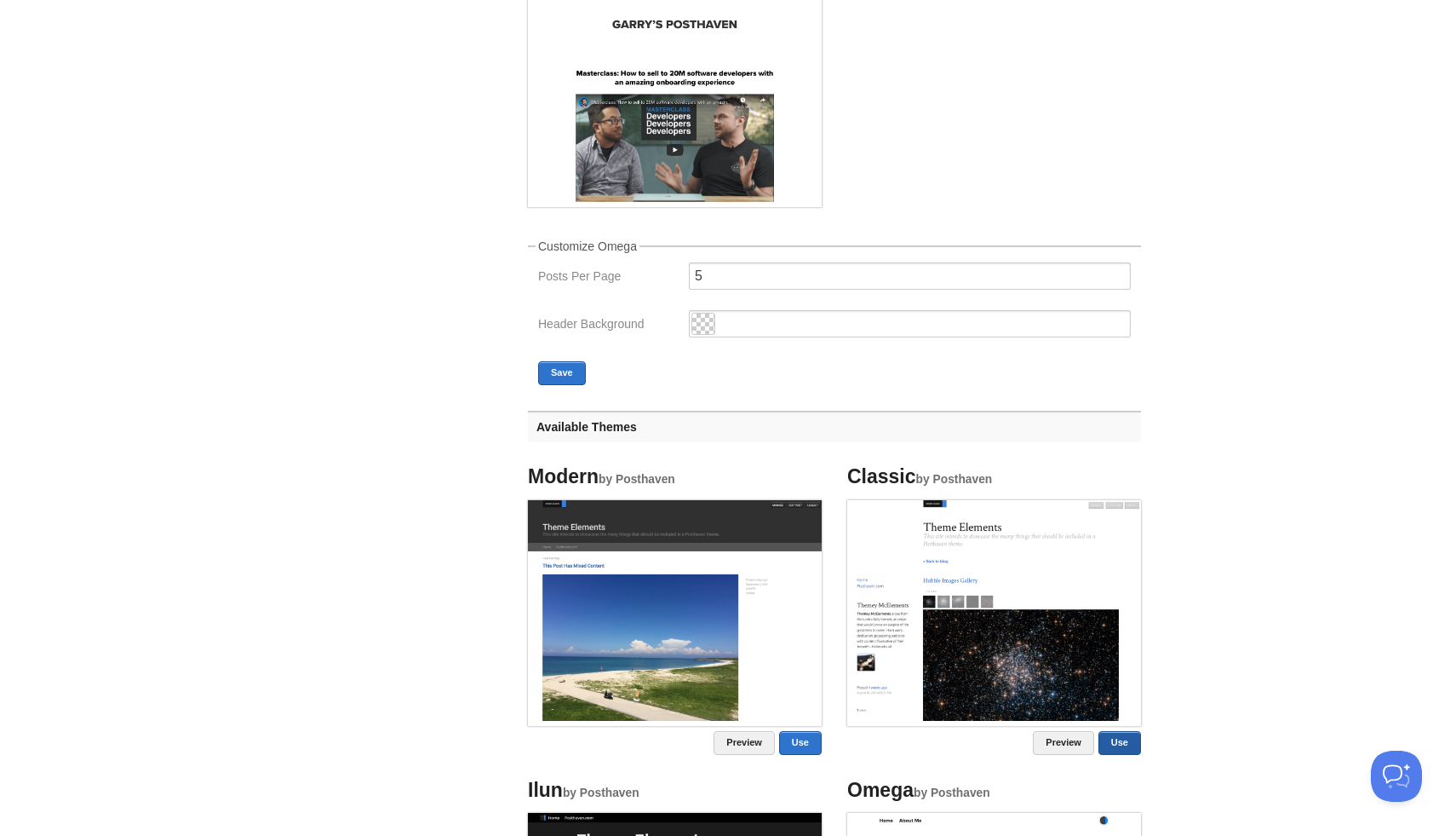
click at [1120, 704] on link "Use" at bounding box center [1119, 743] width 42 height 24
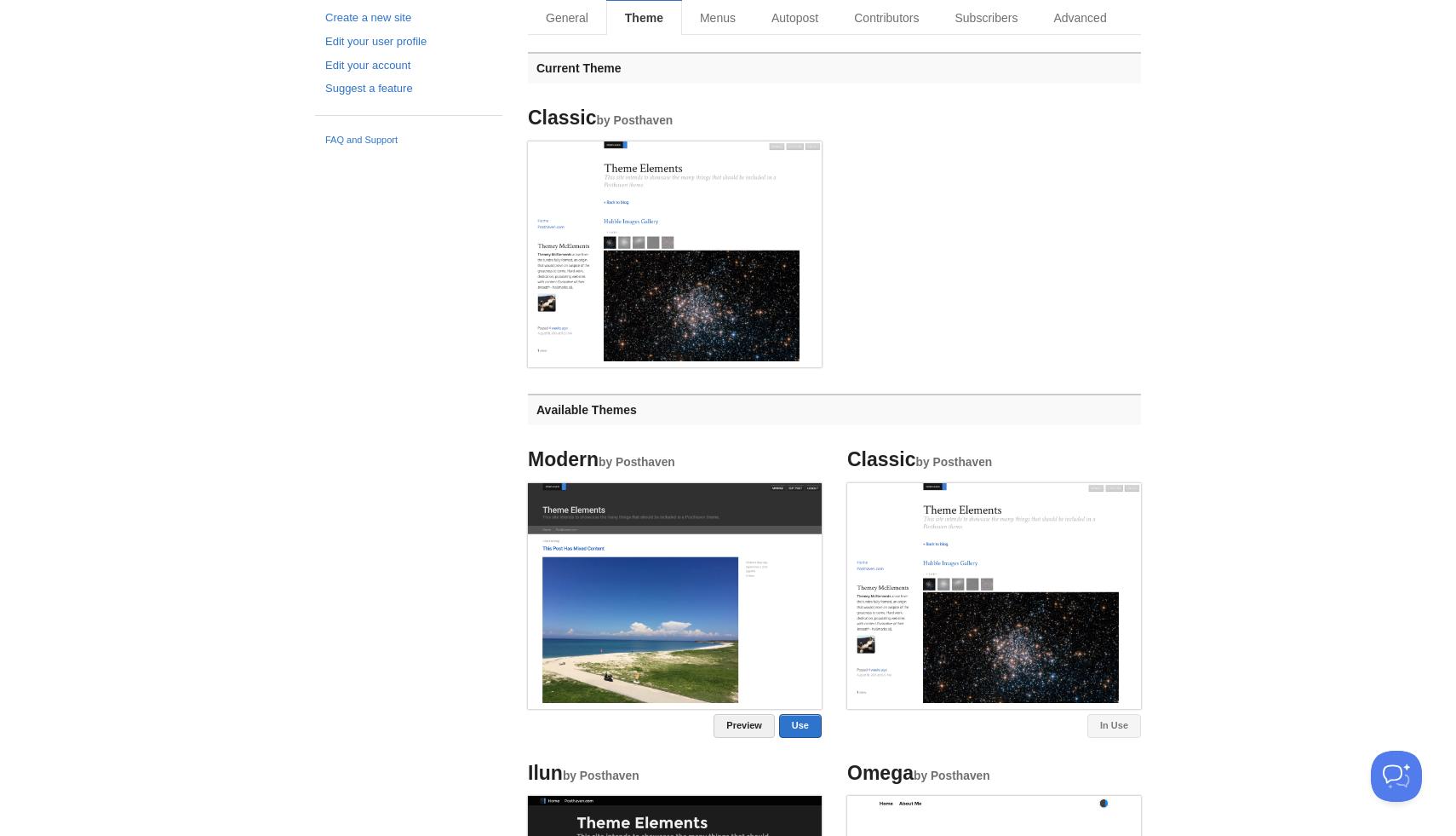
scroll to position [0, 0]
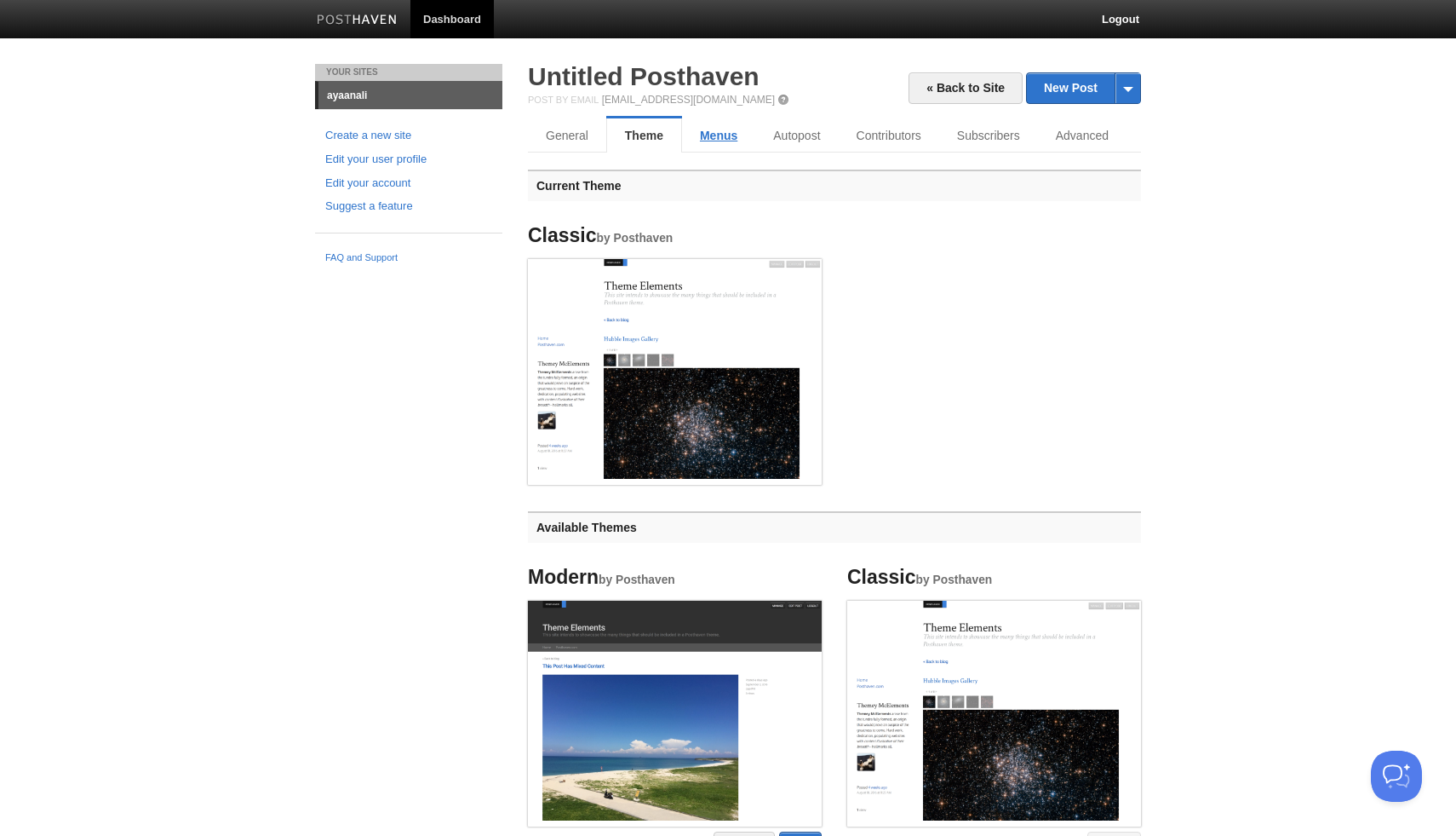
click at [736, 131] on link "Menus" at bounding box center [718, 136] width 73 height 34
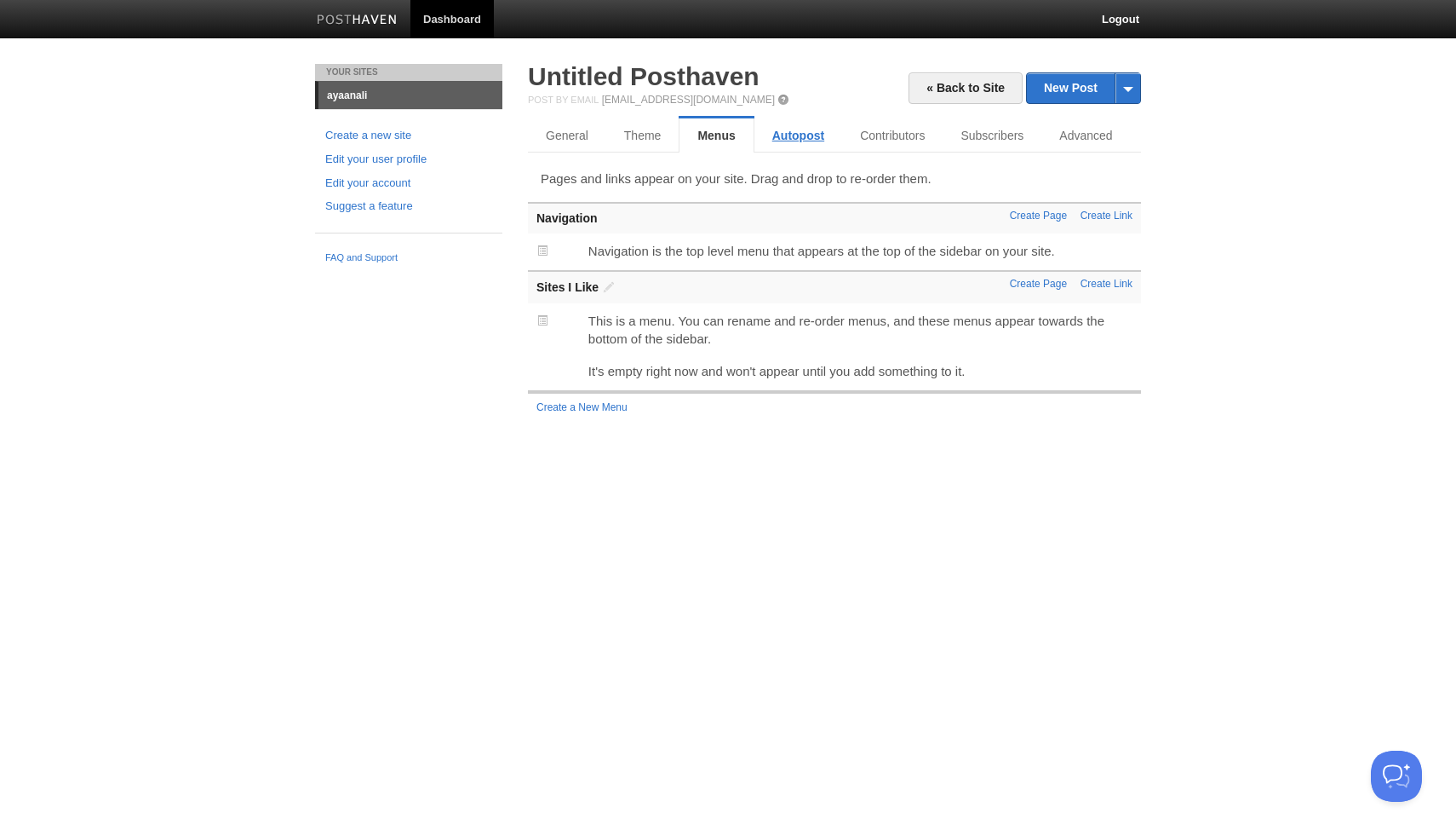
click at [785, 136] on link "Autopost" at bounding box center [799, 136] width 88 height 34
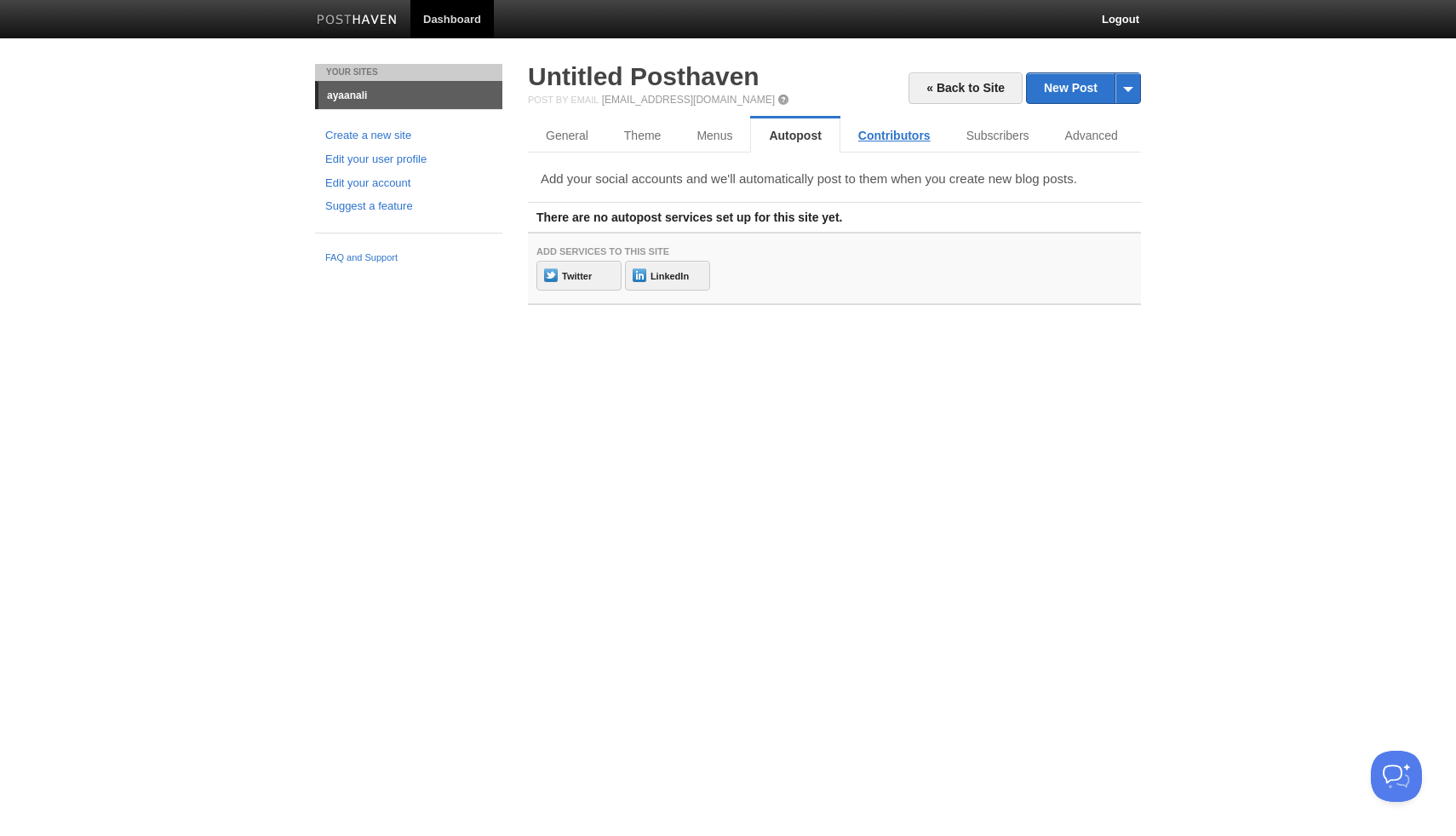
click at [896, 125] on link "Contributors" at bounding box center [894, 136] width 108 height 34
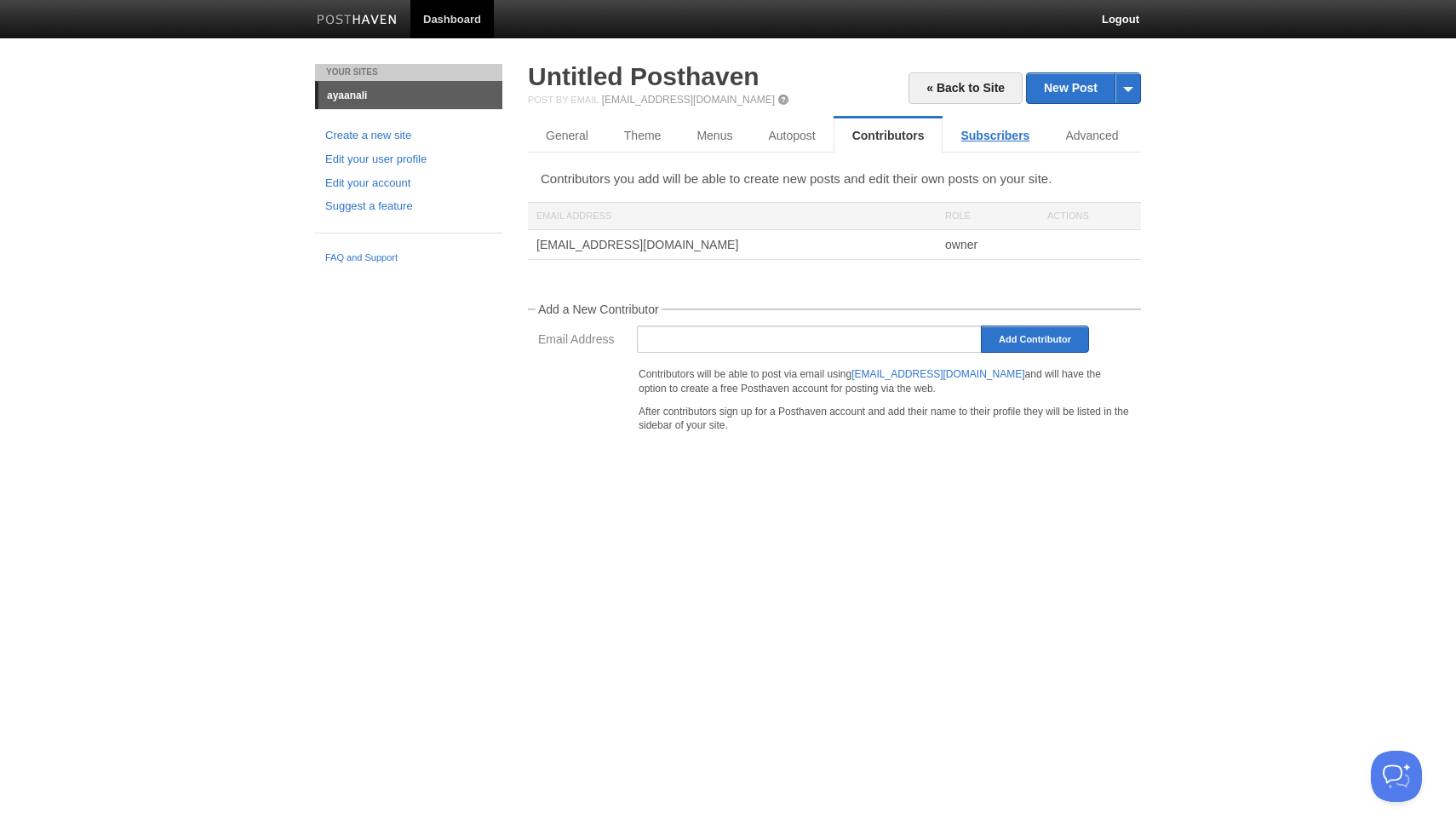
click at [972, 135] on link "Subscribers" at bounding box center [995, 136] width 105 height 34
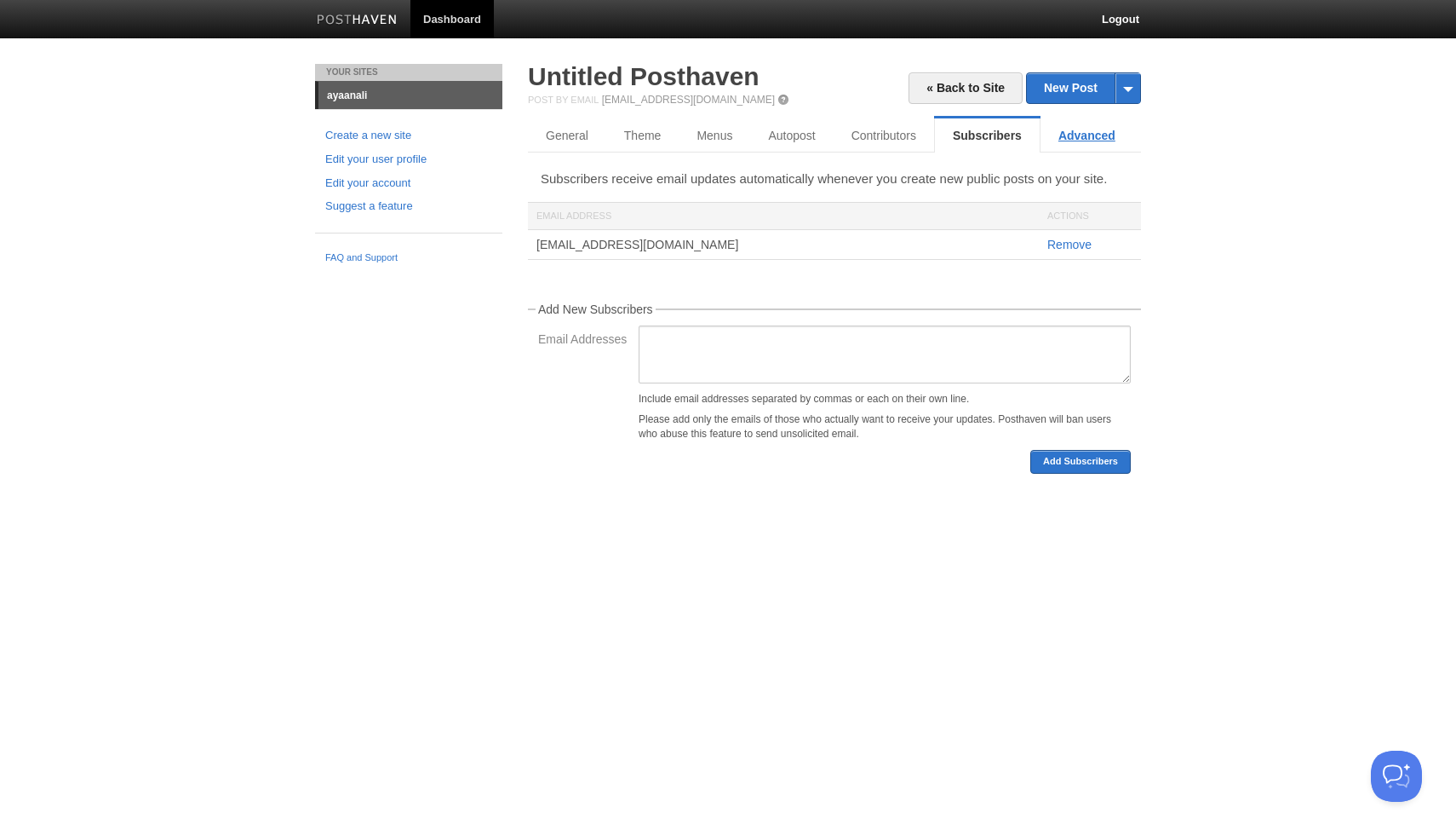
click at [1075, 125] on link "Advanced" at bounding box center [1087, 136] width 93 height 34
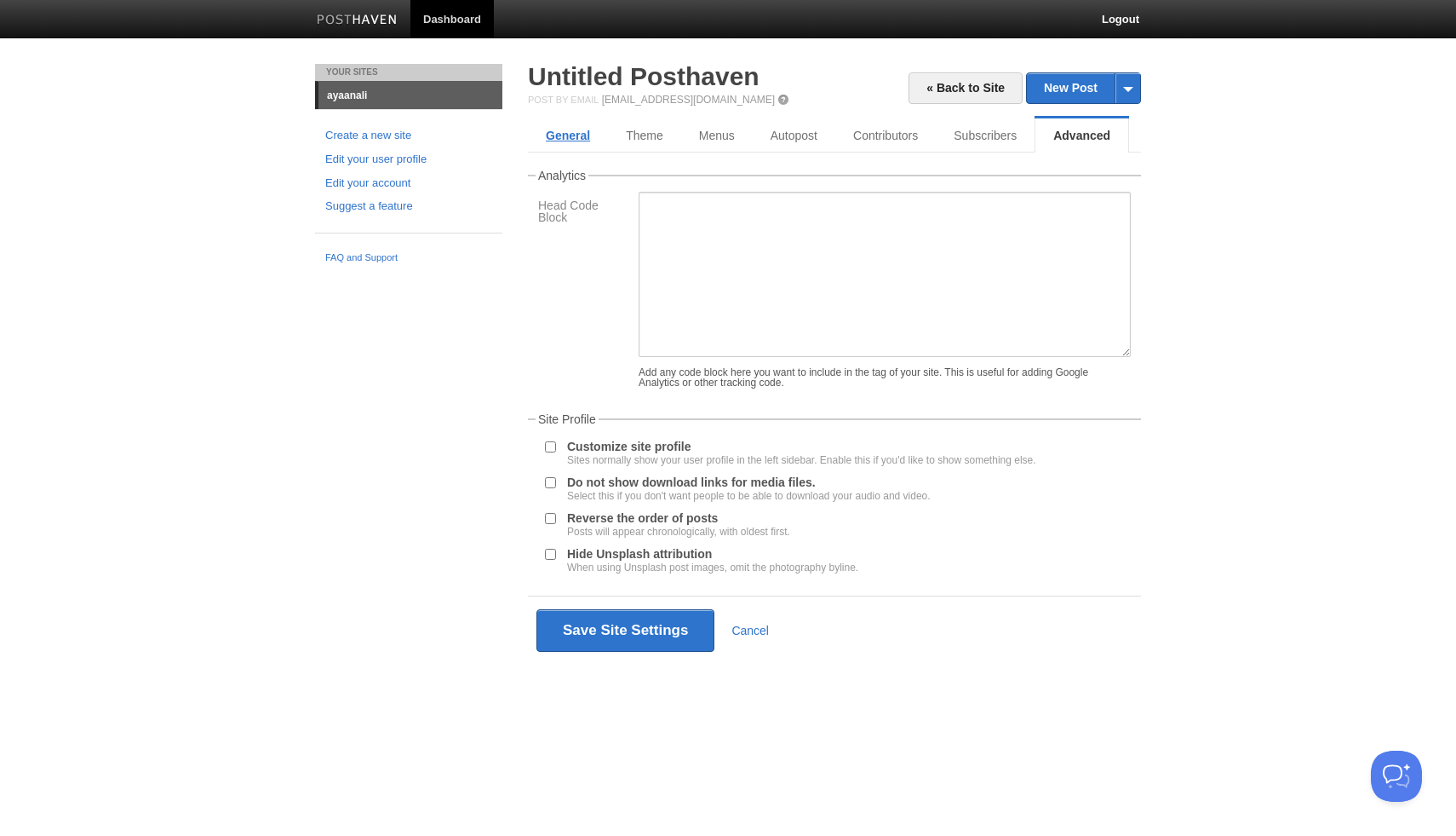
click at [556, 133] on link "General" at bounding box center [568, 136] width 80 height 34
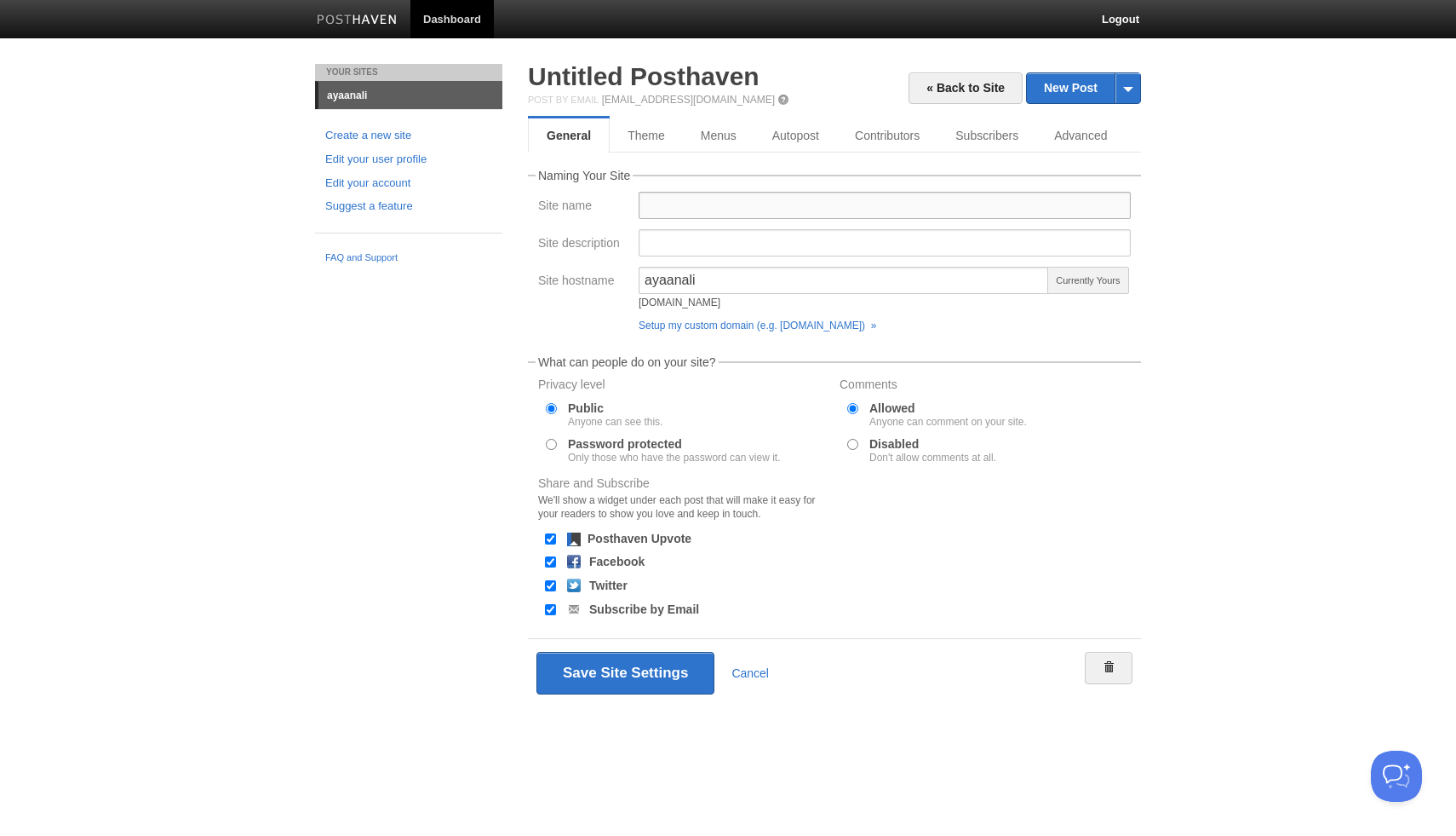
click at [687, 203] on input "Site name" at bounding box center [885, 205] width 493 height 27
type input "[PERSON_NAME]"
click at [637, 144] on link "Theme" at bounding box center [646, 136] width 74 height 34
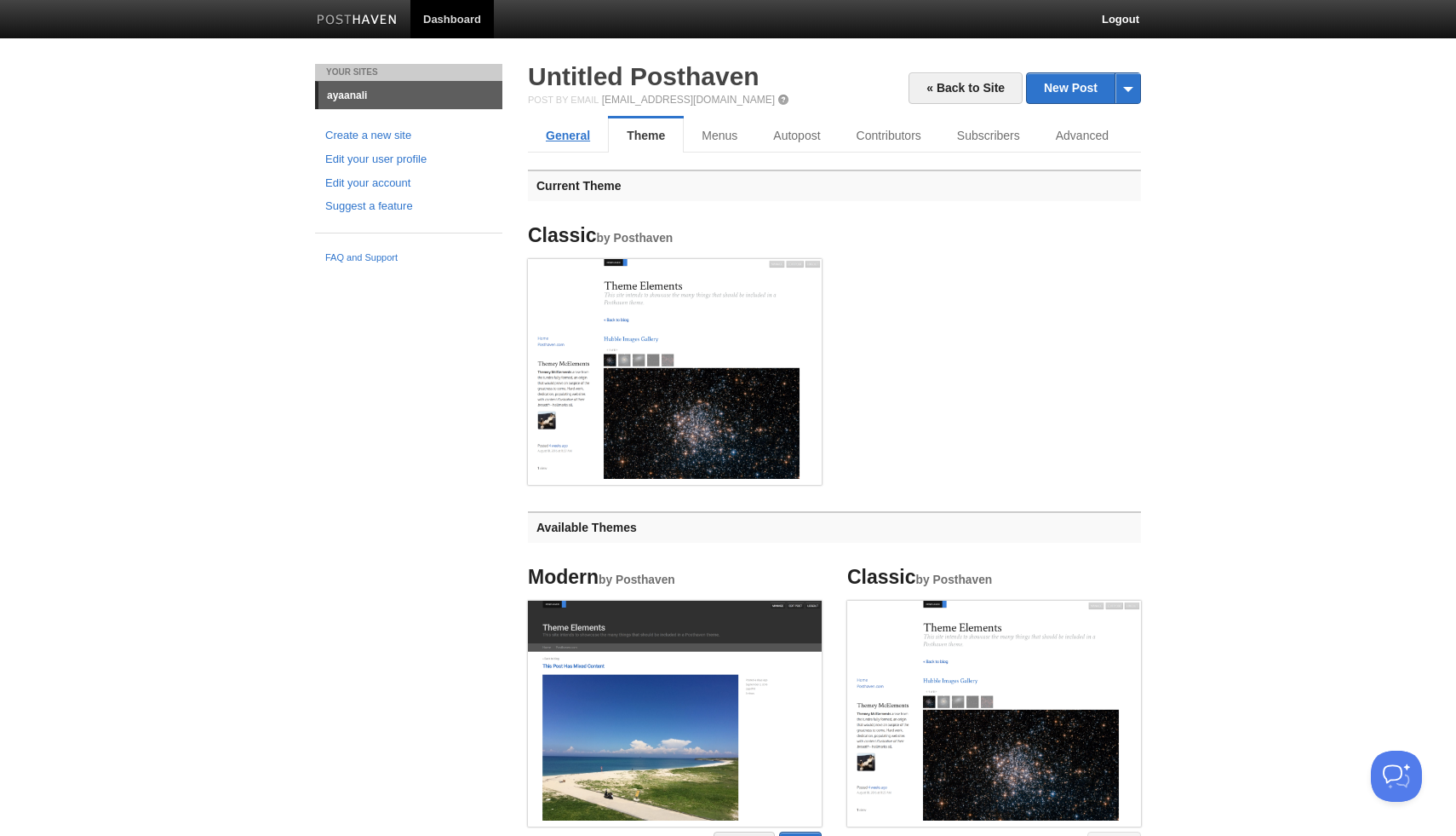
click at [572, 132] on link "General" at bounding box center [568, 136] width 80 height 34
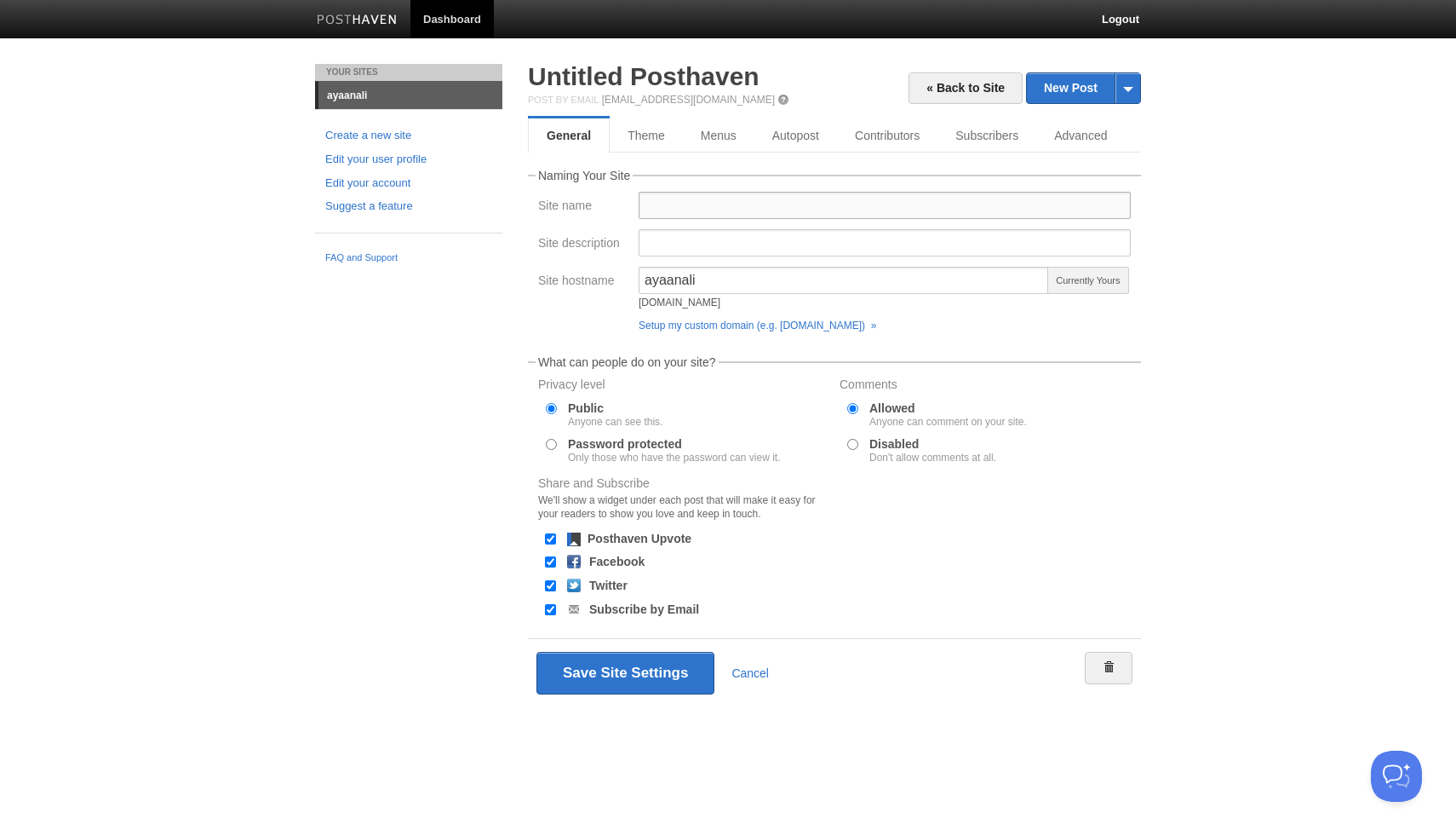
click at [660, 194] on input "Site name" at bounding box center [885, 205] width 493 height 27
type input "[PERSON_NAME]"
click at [807, 329] on link "Setup my custom domain (e.g. blog.yourdomain.com) »" at bounding box center [758, 325] width 237 height 12
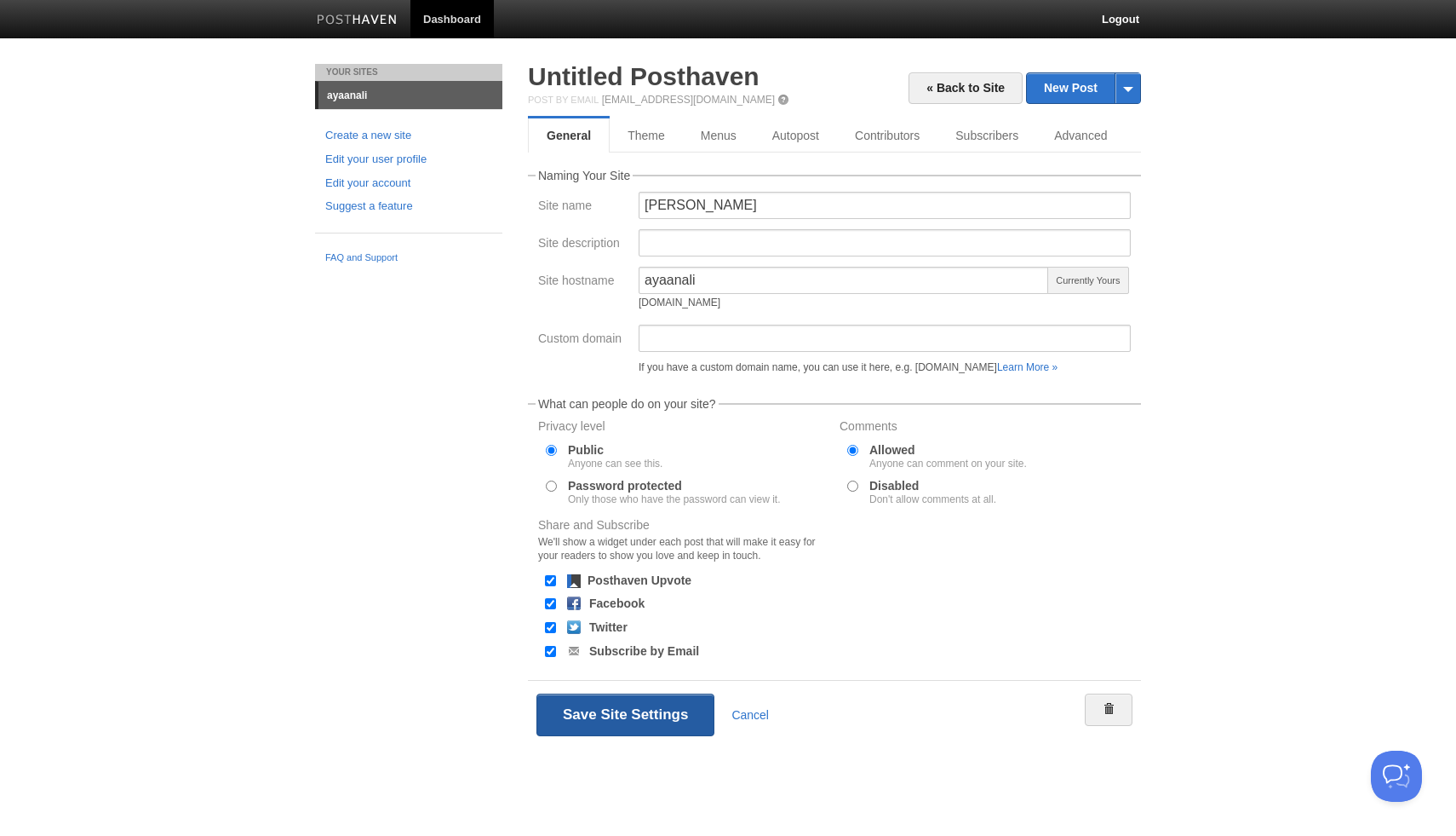
click at [551, 704] on button "Save Site Settings" at bounding box center [626, 714] width 178 height 42
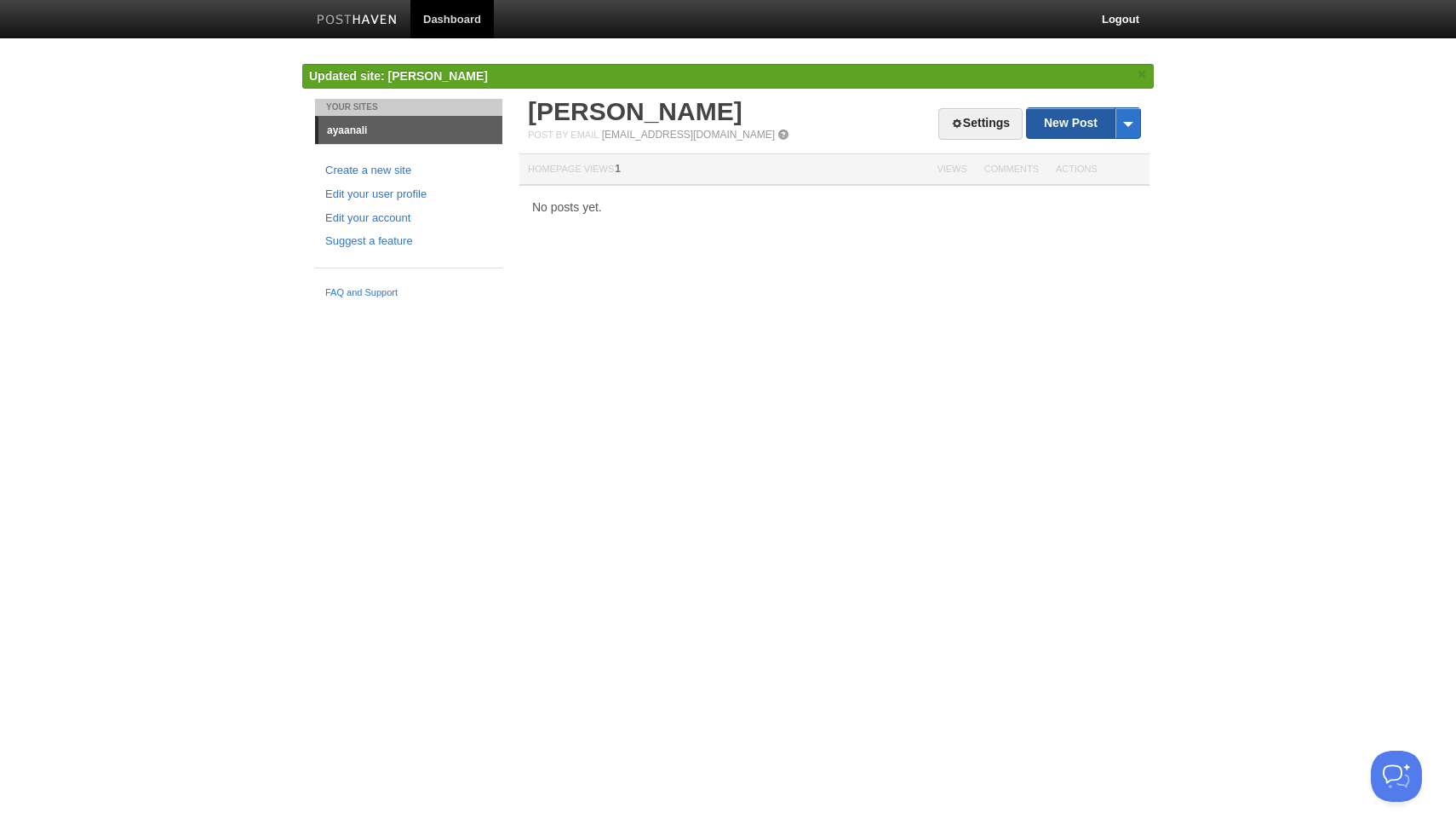
click at [1050, 120] on link "New Post" at bounding box center [1084, 122] width 113 height 30
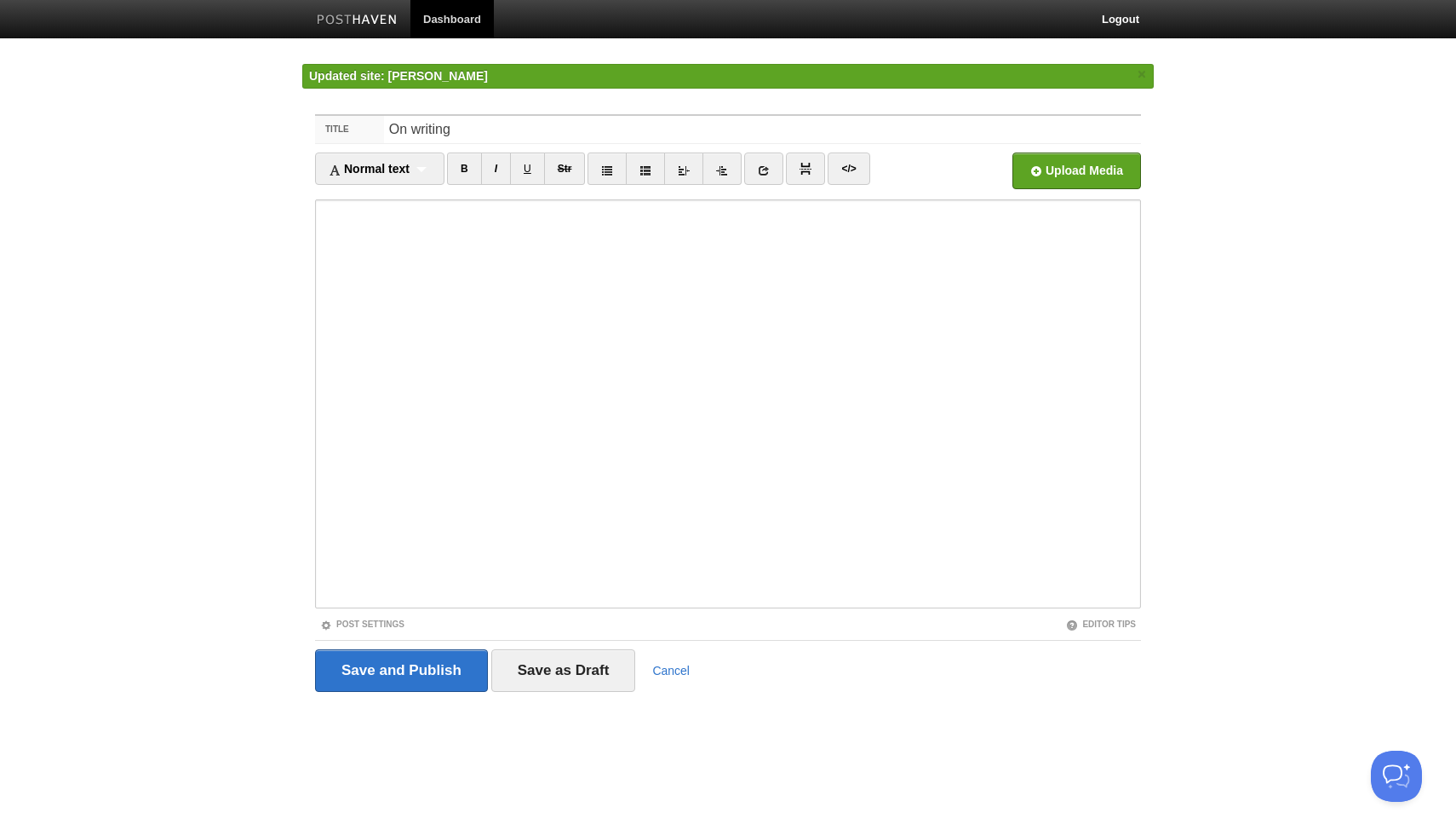
type input "On writing"
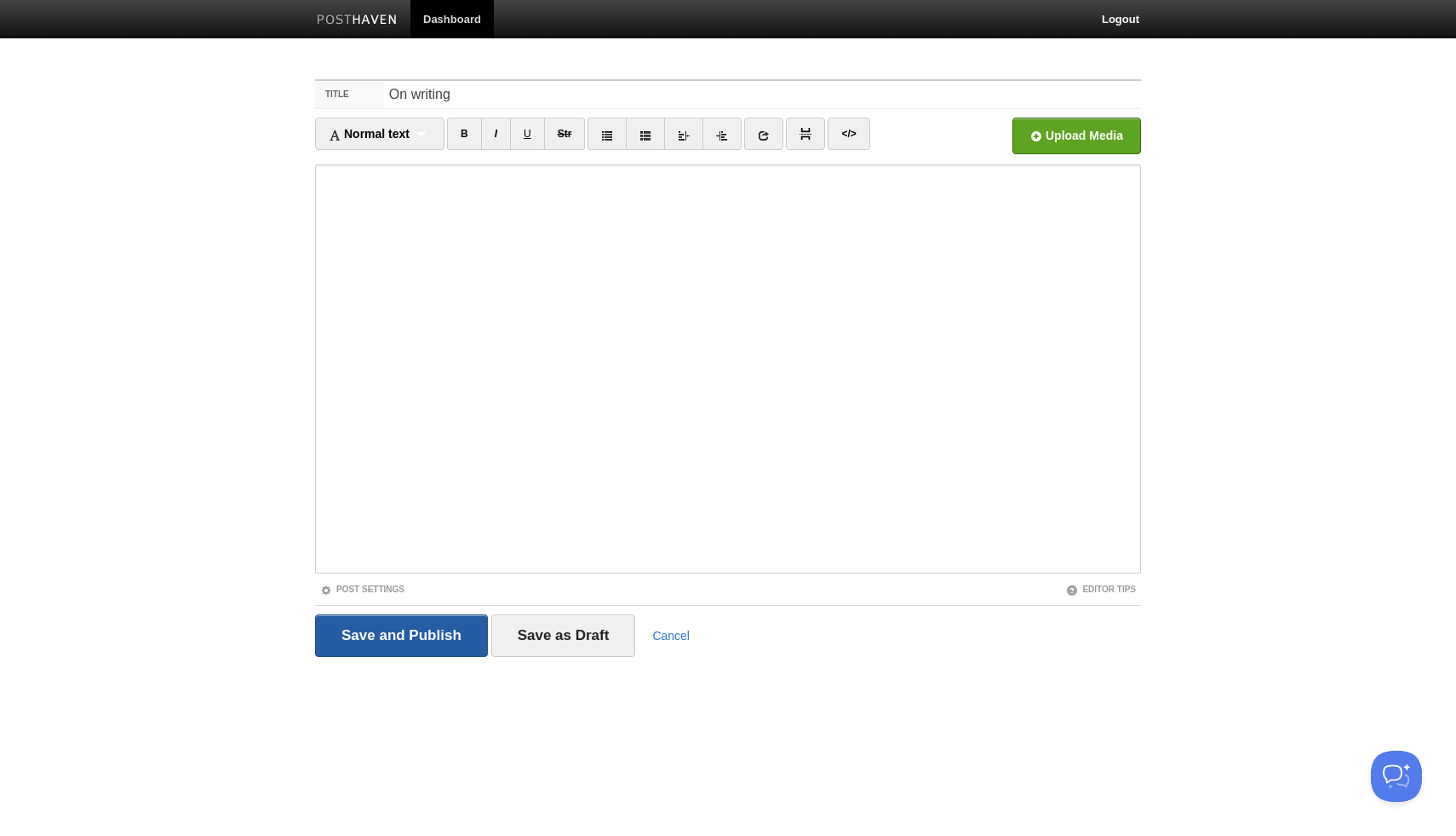
click at [383, 630] on input "Save and Publish" at bounding box center [402, 635] width 173 height 42
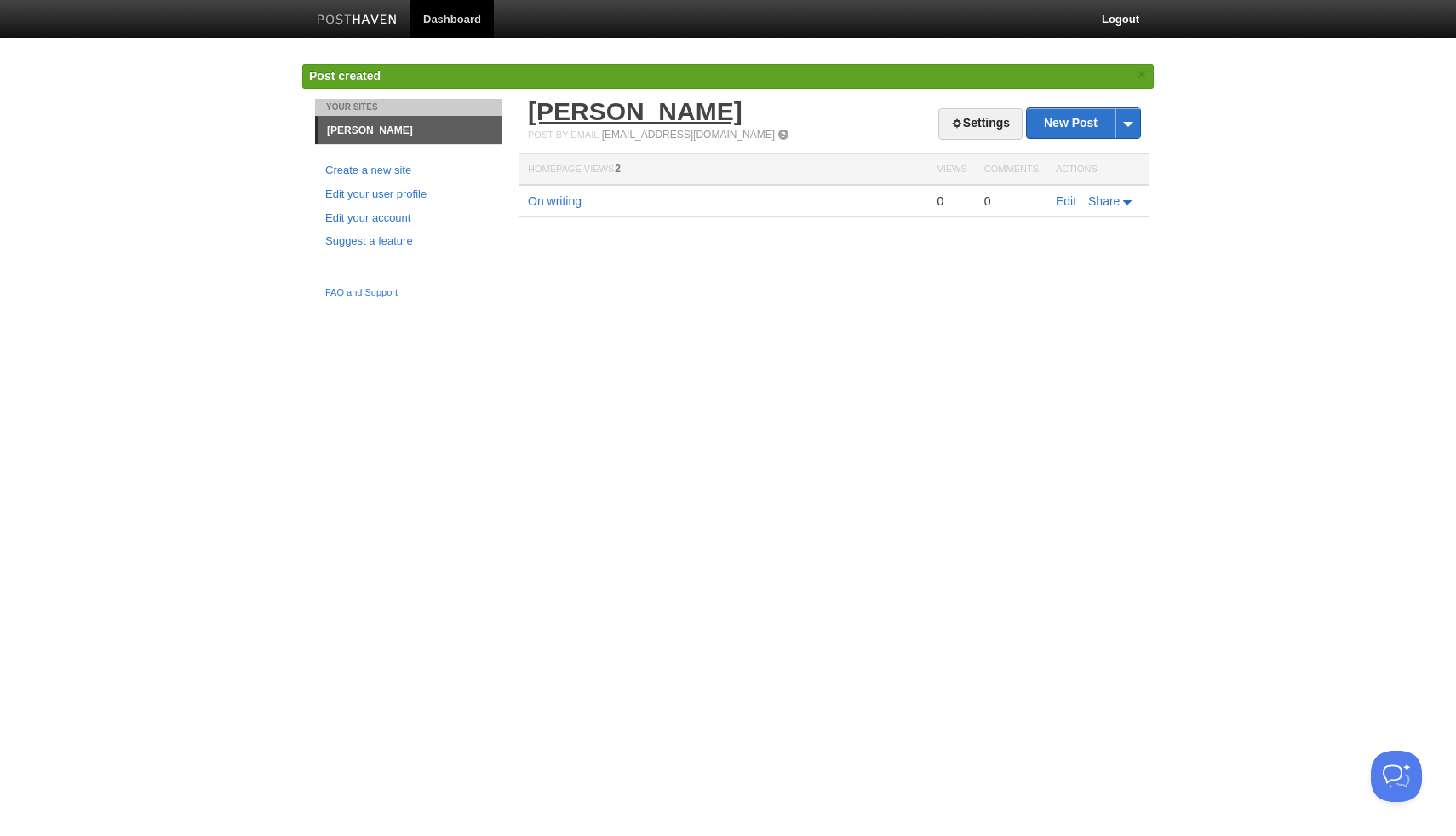
click at [635, 106] on link "[PERSON_NAME]" at bounding box center [635, 111] width 215 height 28
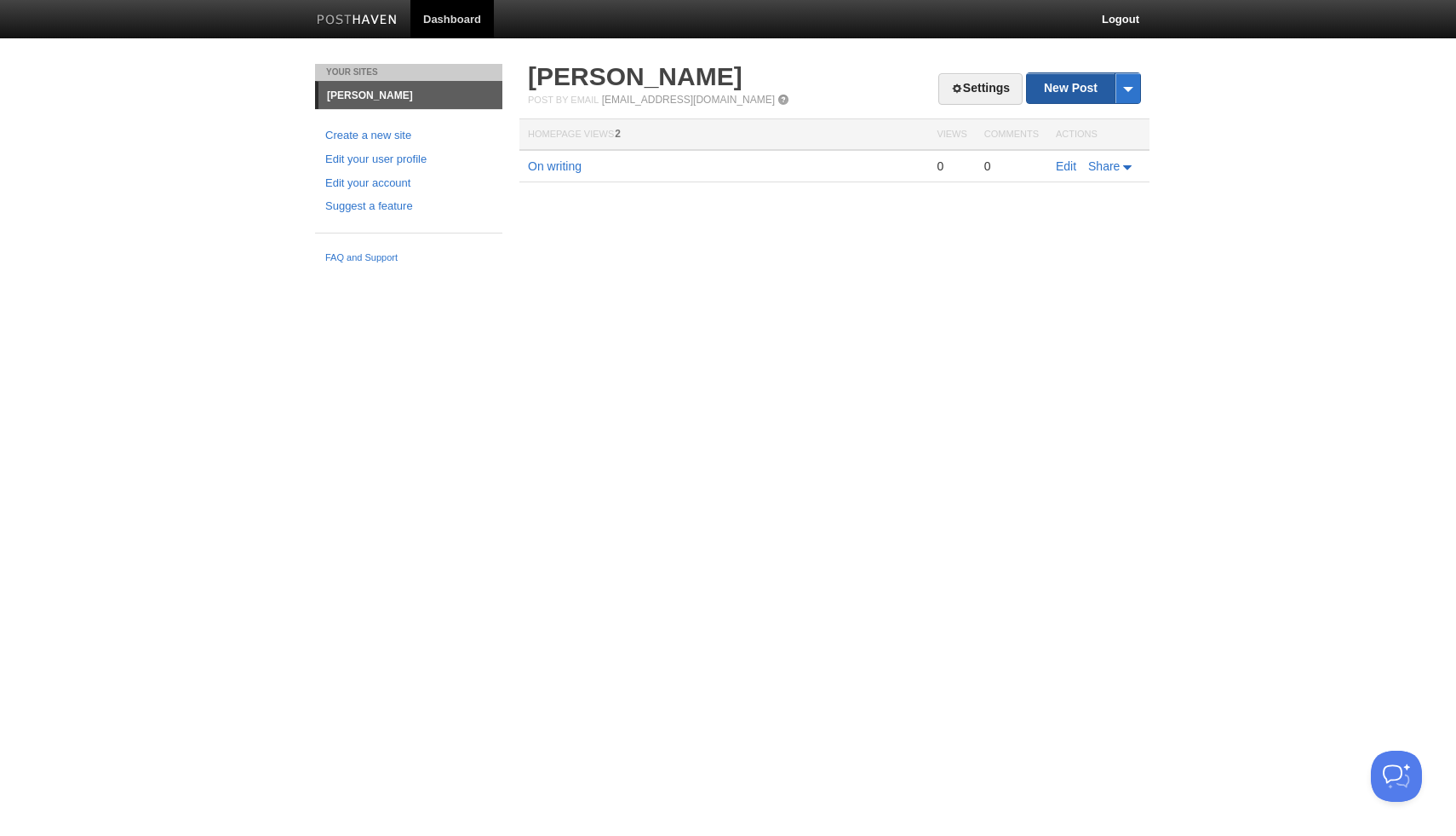
click at [1085, 96] on link "New Post" at bounding box center [1084, 87] width 113 height 30
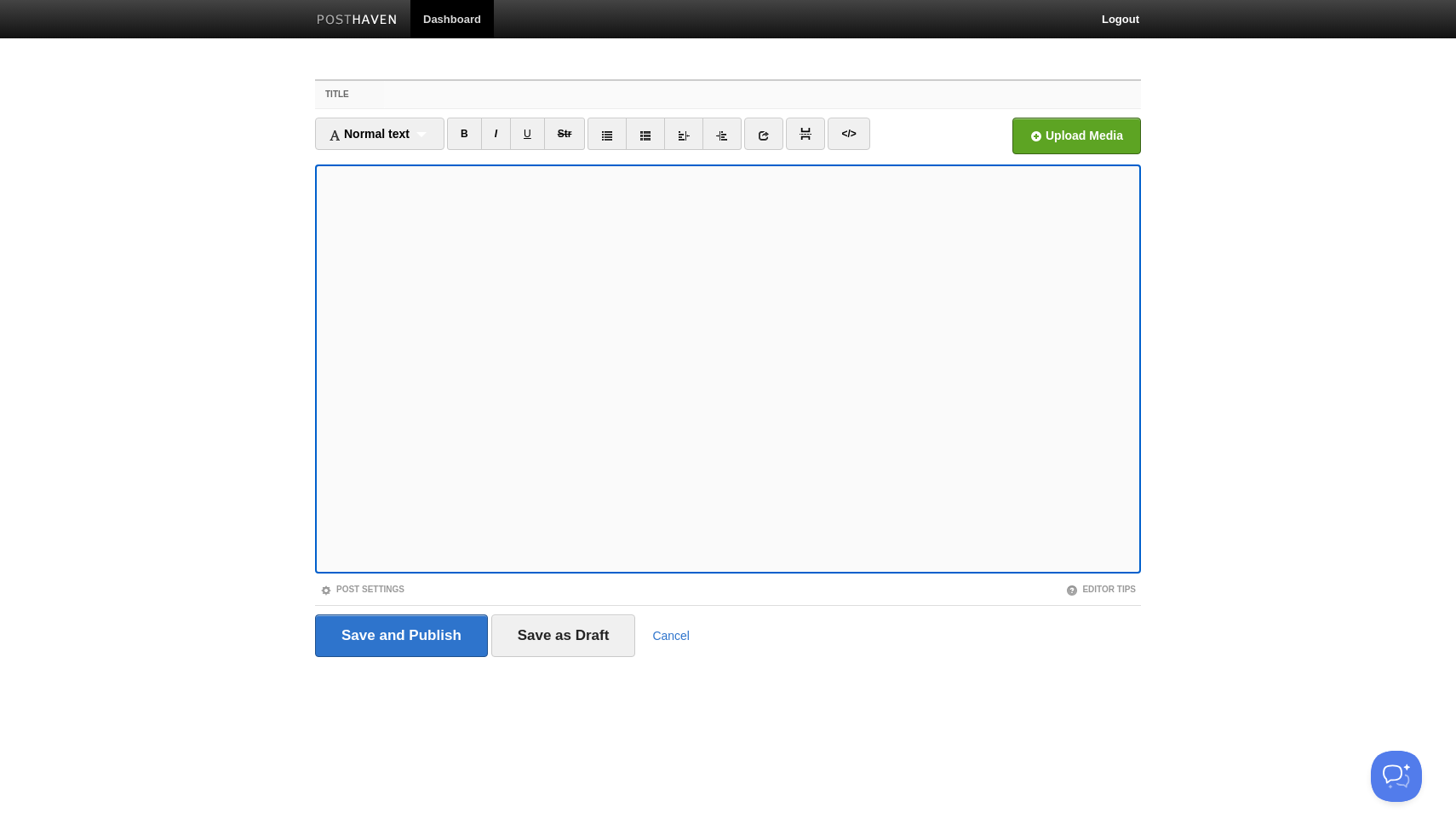
click at [417, 84] on input "Title" at bounding box center [762, 94] width 757 height 27
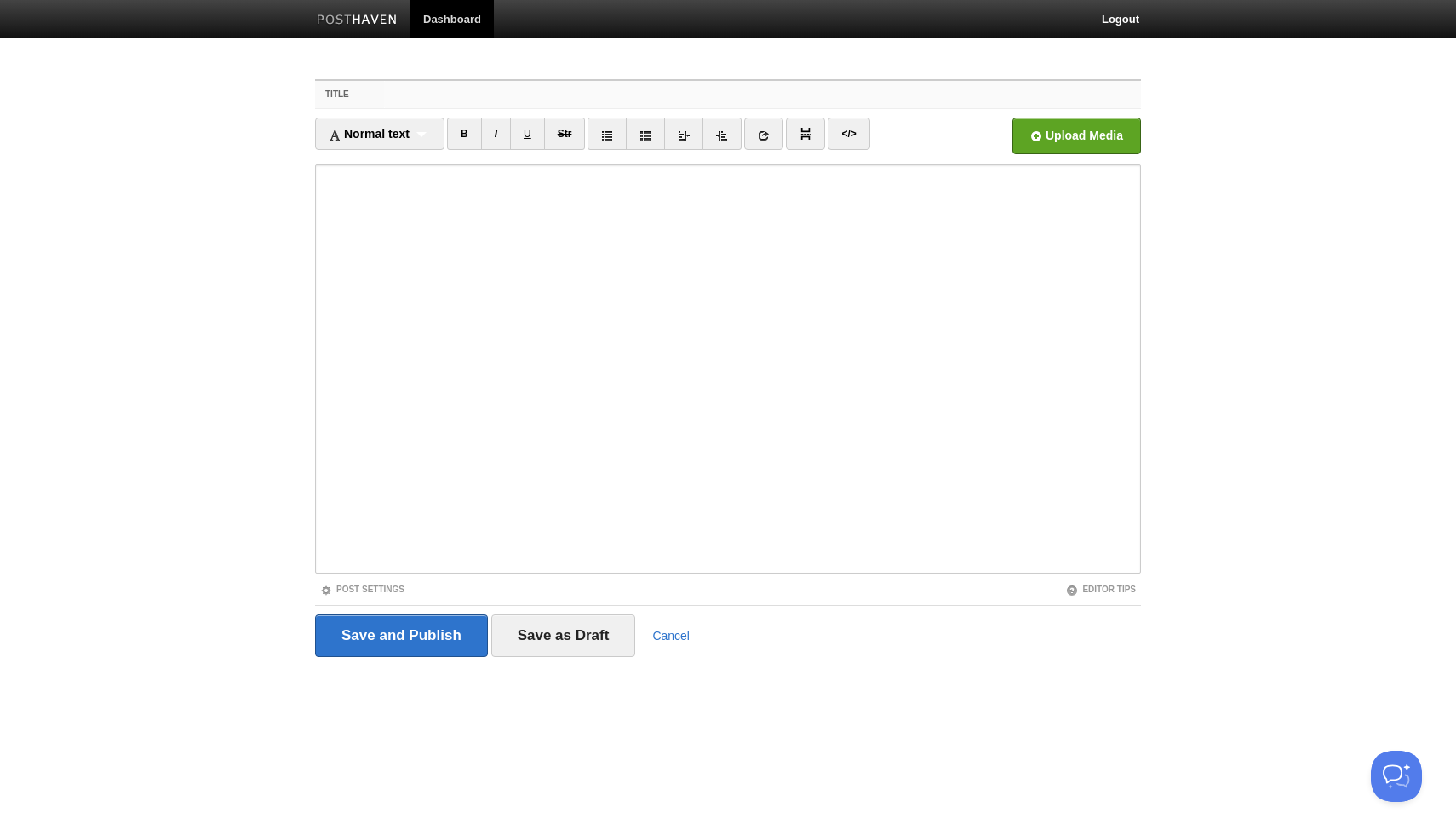
paste input "How I spent my summer fighting surveillance capitalism"
type input "How I spent my summer fighting surveillance capitalism"
click at [148, 200] on body "Dashboard Logout Created site: Blog × Post created × Post deleted. × Delete suc…" at bounding box center [728, 360] width 1456 height 721
click at [366, 617] on input "Save and Publish" at bounding box center [402, 635] width 173 height 42
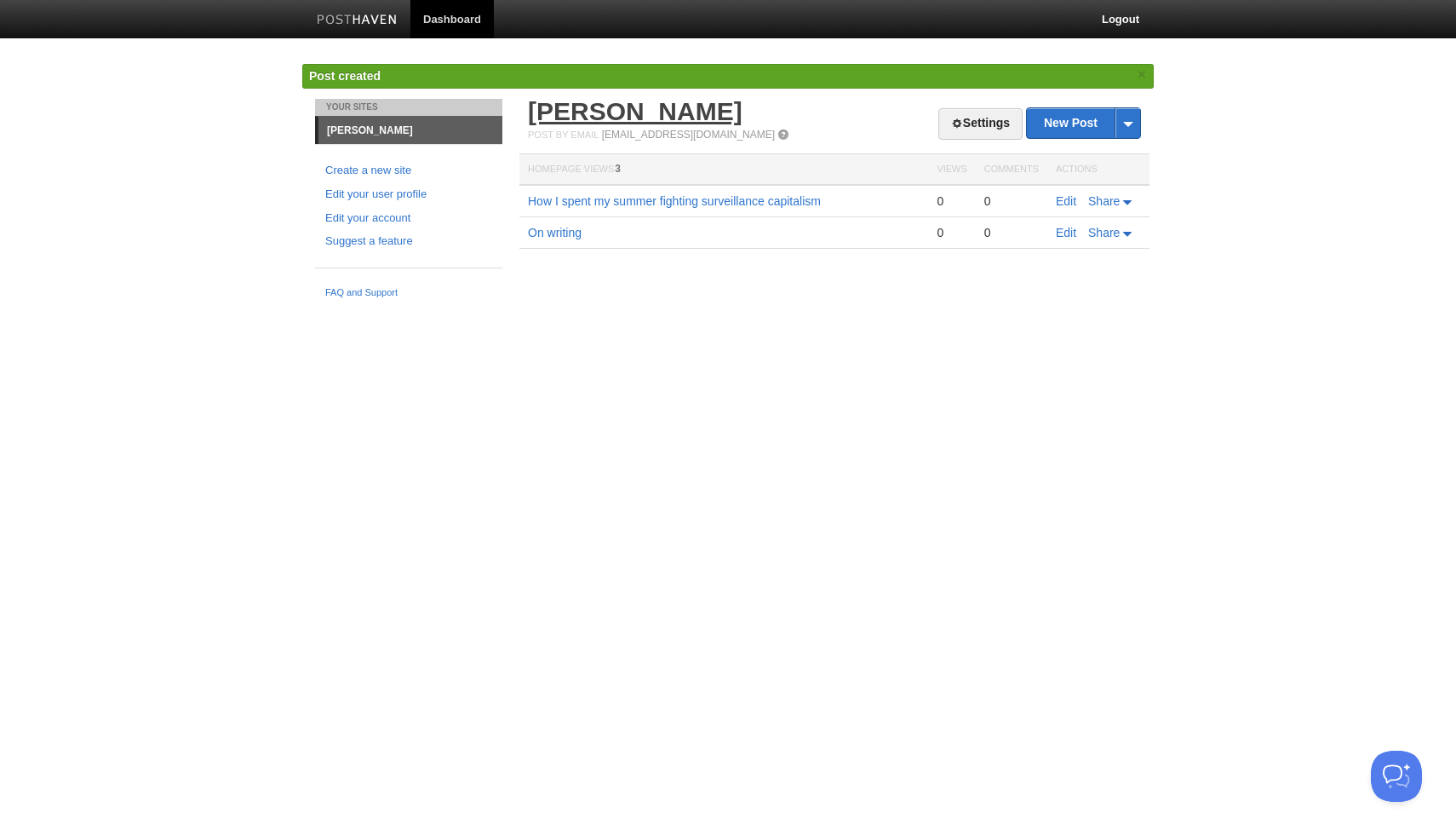
click at [594, 97] on link "[PERSON_NAME]" at bounding box center [635, 111] width 215 height 28
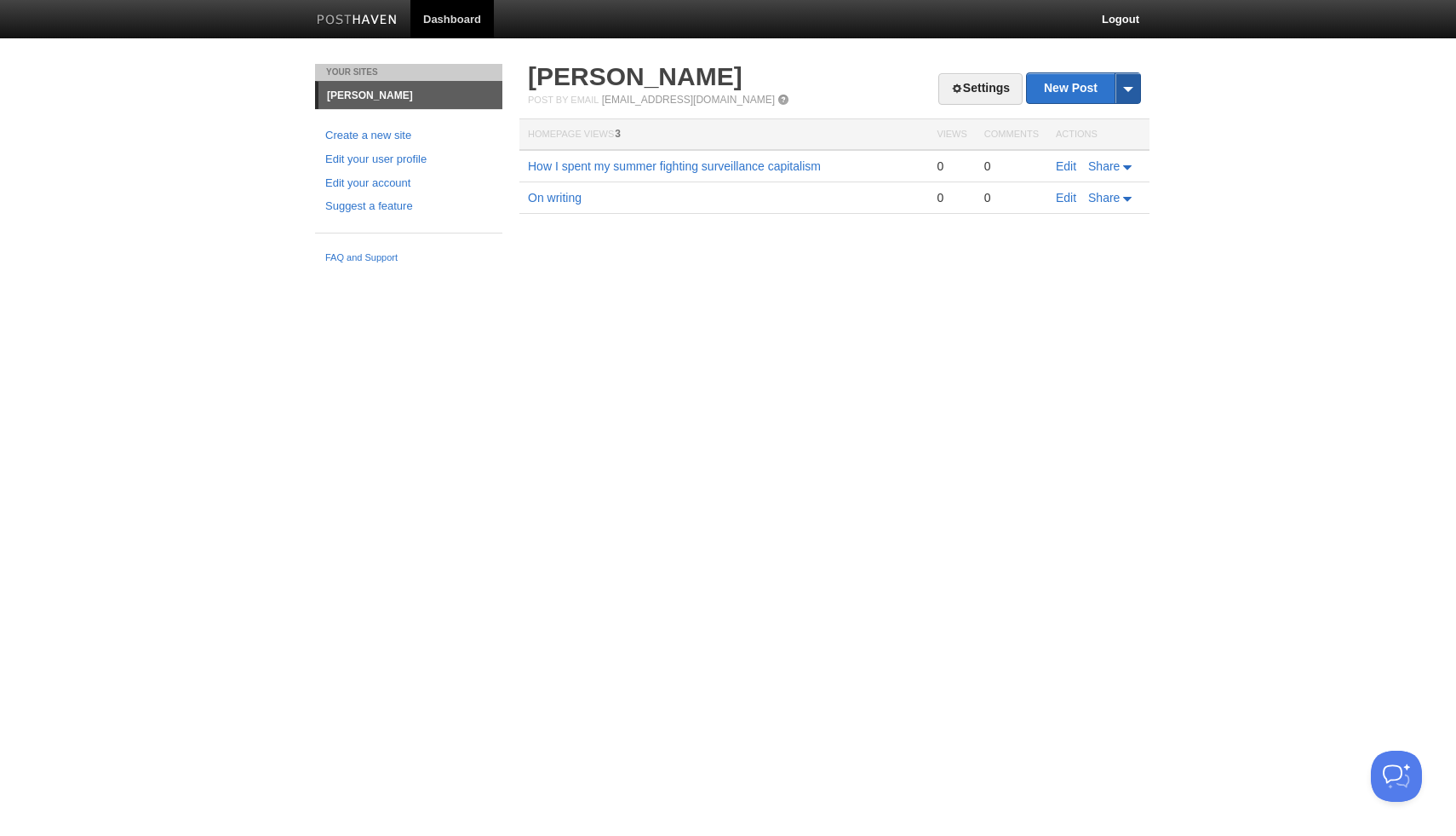
click at [1139, 82] on span at bounding box center [1127, 87] width 25 height 30
click at [941, 98] on link "Settings" at bounding box center [981, 88] width 84 height 31
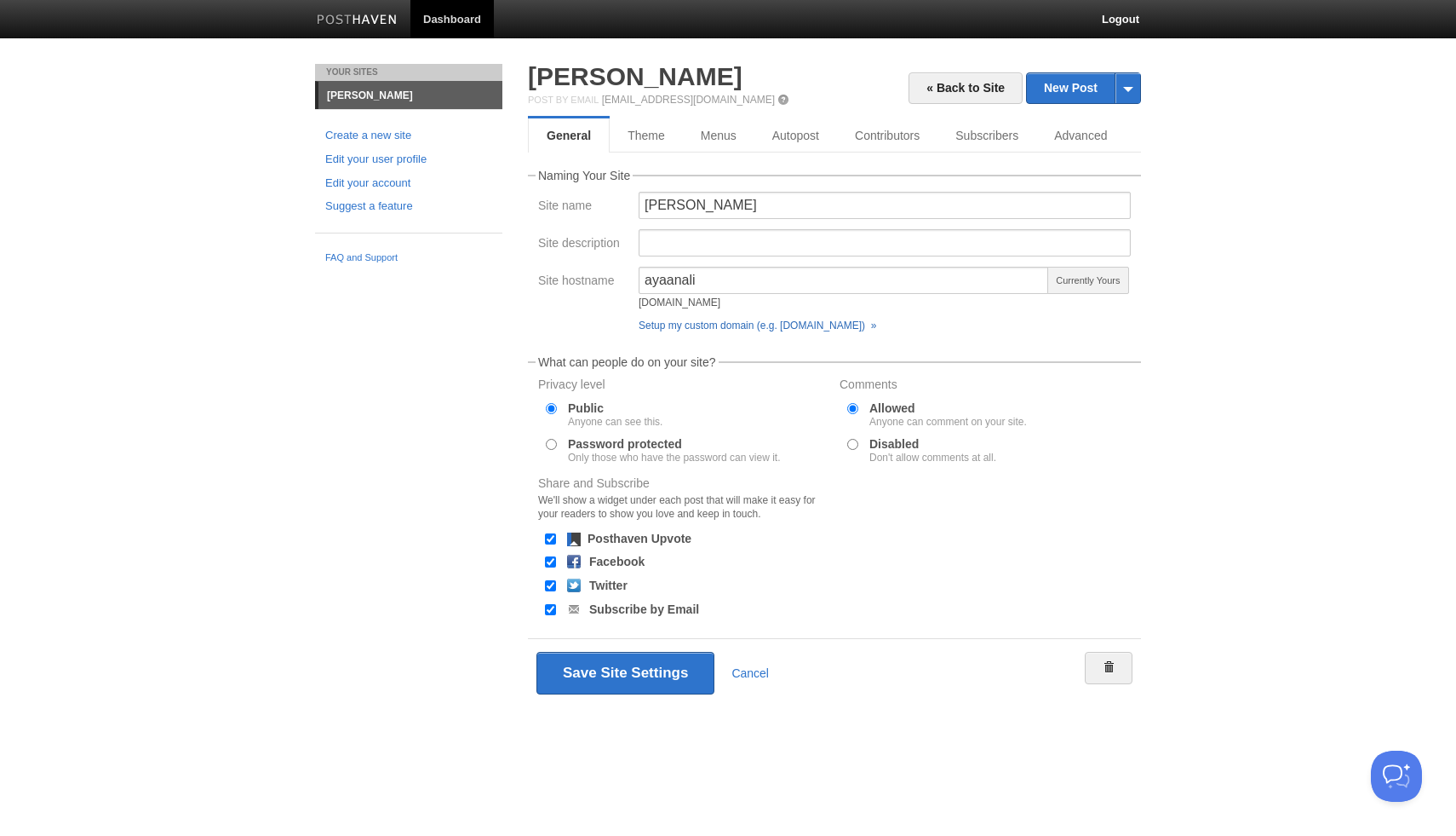
click at [855, 325] on link "Setup my custom domain (e.g. blog.yourdomain.com) »" at bounding box center [758, 325] width 237 height 12
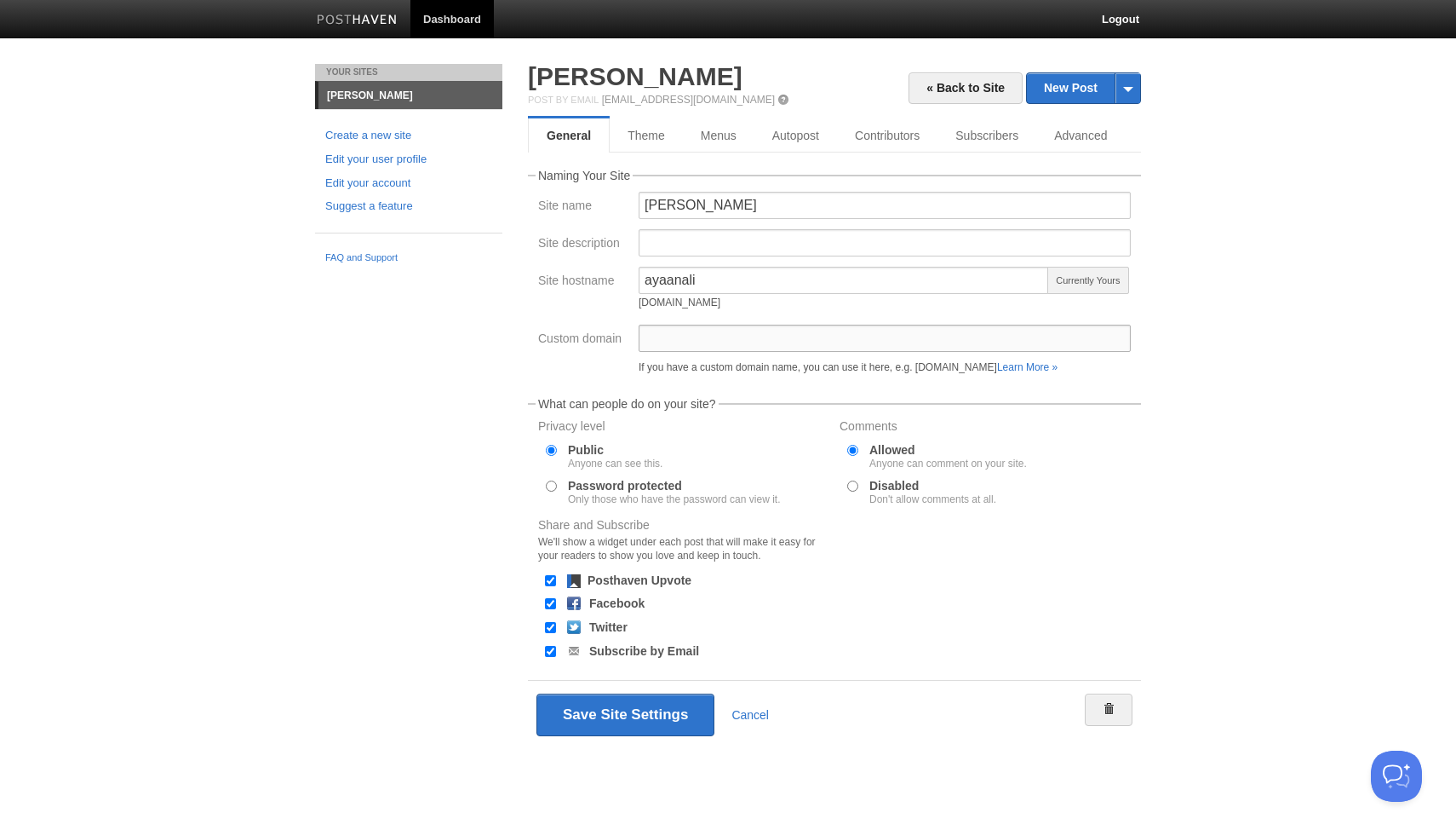
click at [854, 331] on input "Custom domain" at bounding box center [885, 338] width 493 height 27
type input "blog."
click at [1058, 369] on link "Learn More »" at bounding box center [1027, 367] width 60 height 12
click at [1058, 363] on link "Learn More »" at bounding box center [1027, 367] width 60 height 12
click at [786, 340] on input "Custom domain" at bounding box center [885, 338] width 493 height 27
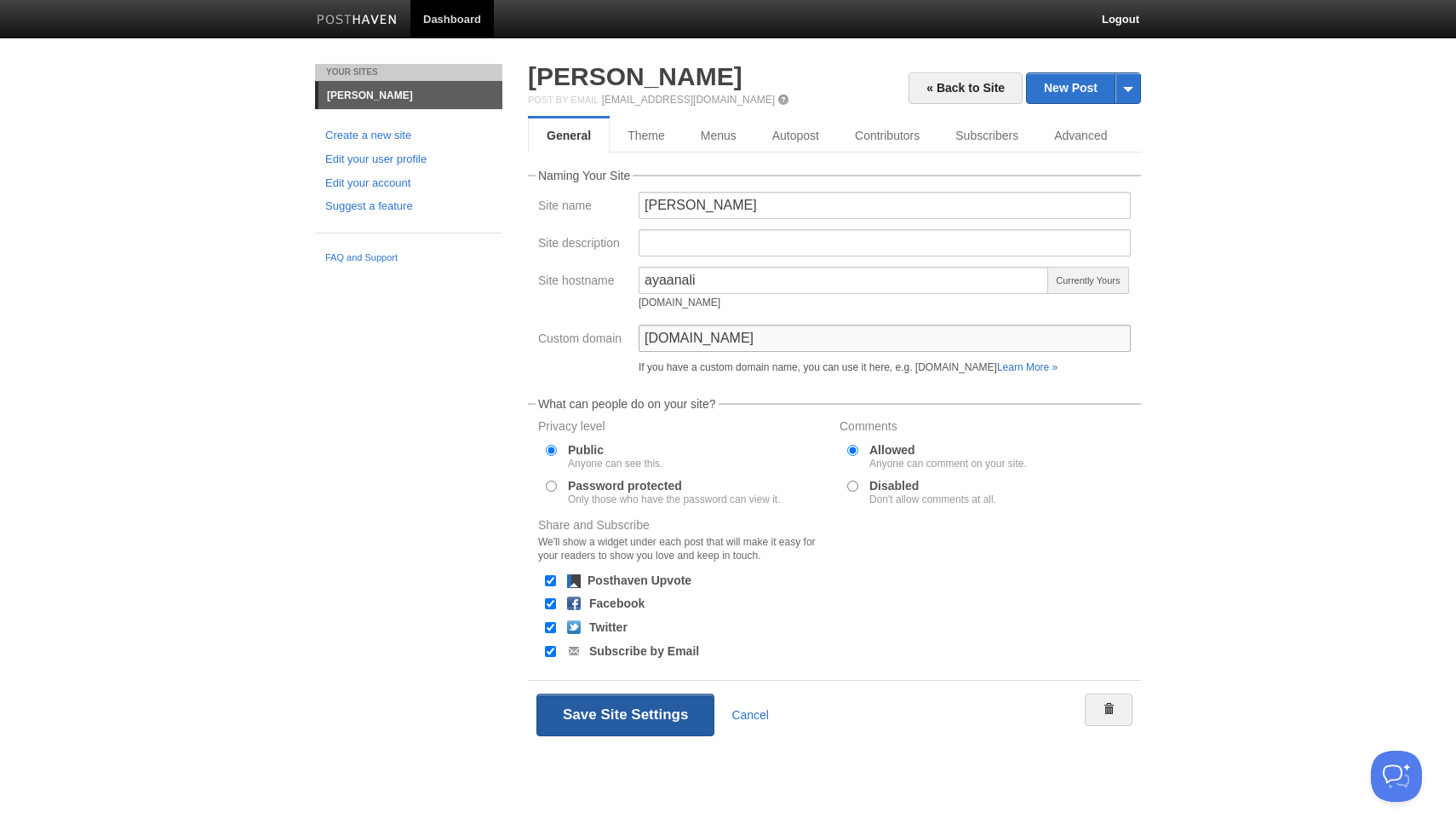
type input "ayaanali.net"
click at [589, 704] on button "Save Site Settings" at bounding box center [626, 714] width 178 height 42
click at [585, 704] on button "Save Site Settings" at bounding box center [626, 714] width 178 height 42
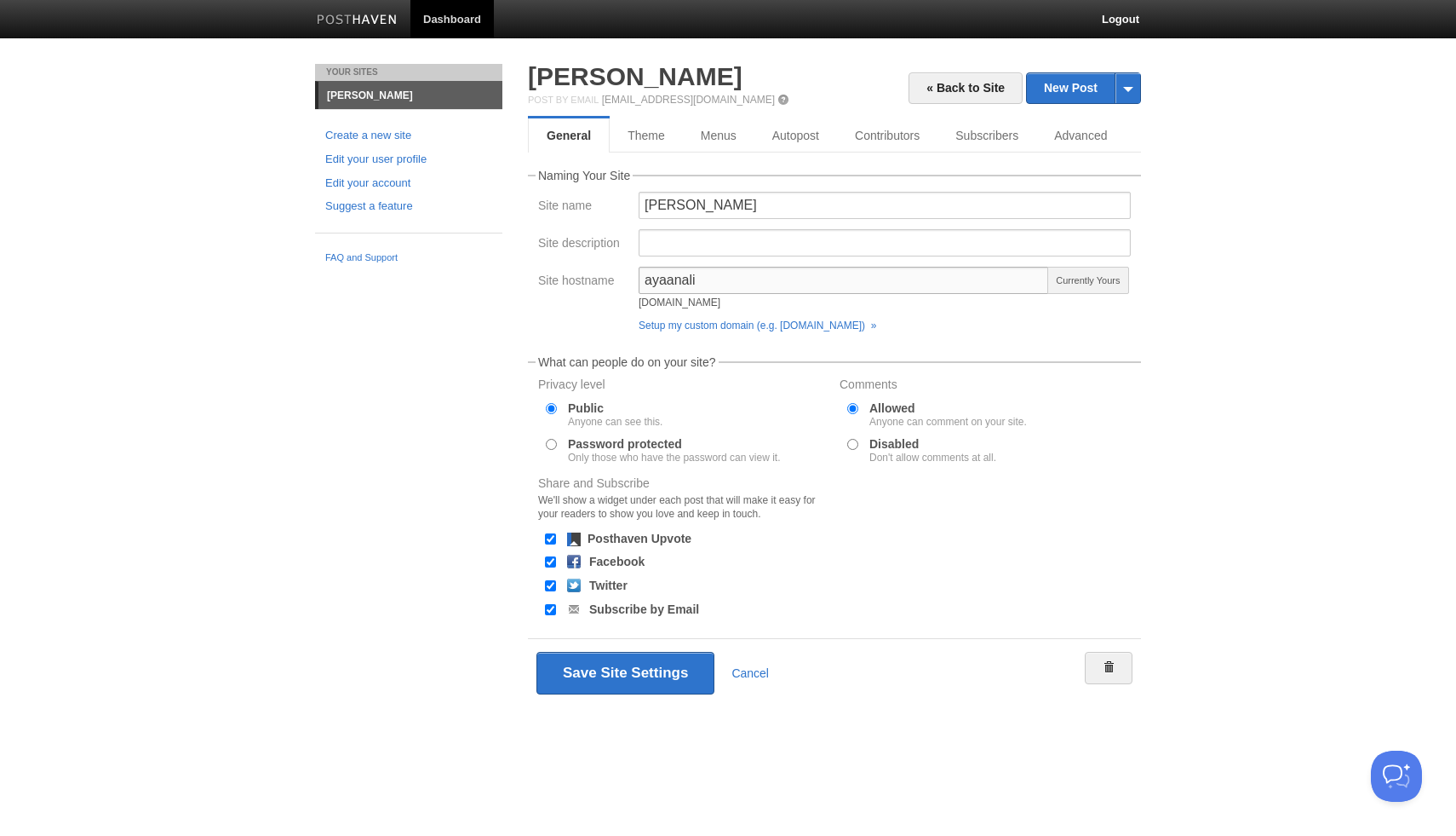
click at [843, 277] on input "ayaanali" at bounding box center [844, 280] width 411 height 27
click at [807, 336] on div "ayaanali [DOMAIN_NAME] Currently Yours Setup my custom domain (e.g. [DOMAIN_NAM…" at bounding box center [884, 303] width 502 height 73
click at [808, 327] on link "Setup my custom domain (e.g. [DOMAIN_NAME]) »" at bounding box center [758, 325] width 237 height 12
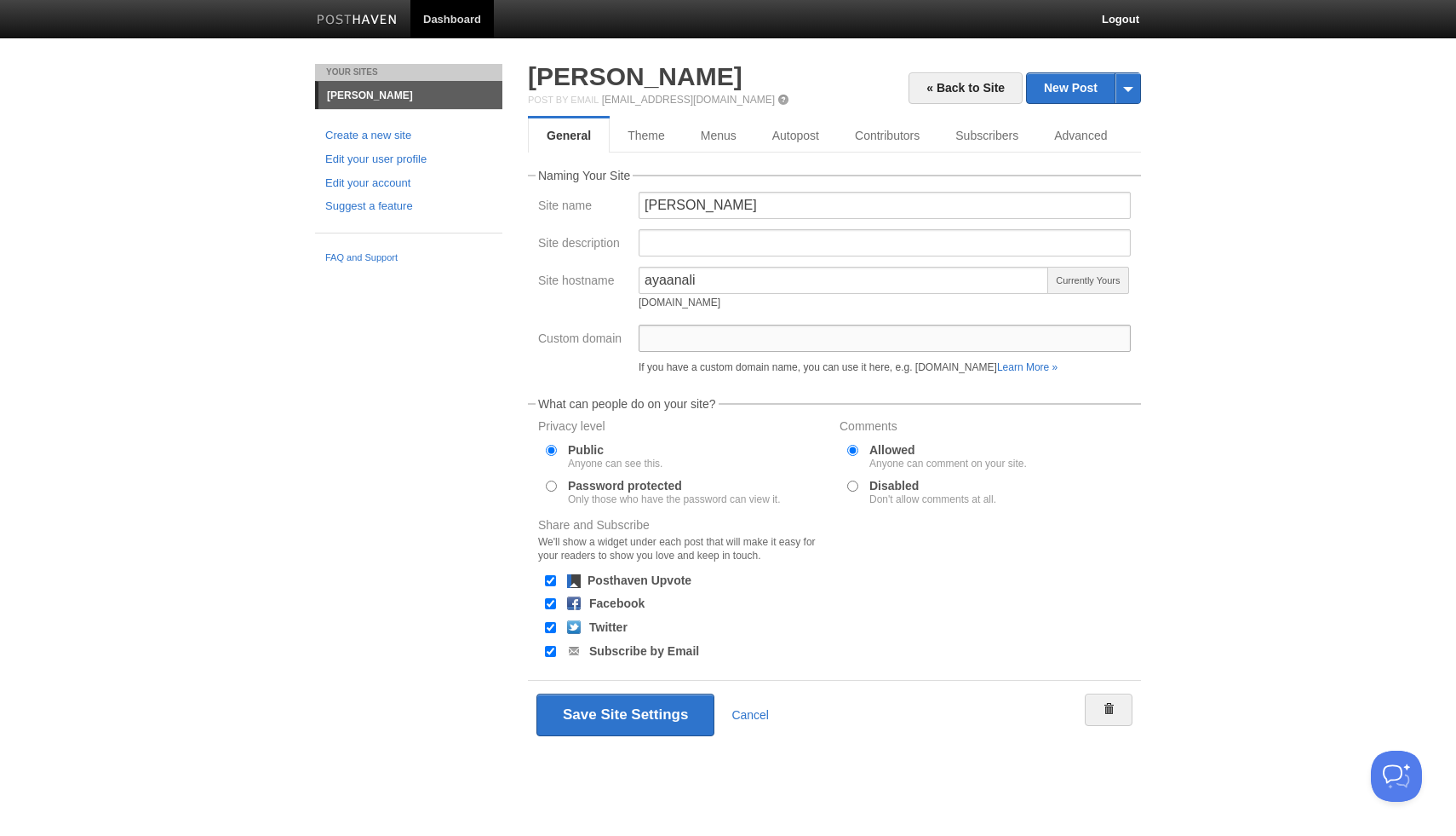
click at [789, 339] on input "Custom domain" at bounding box center [885, 338] width 493 height 27
type input "[DOMAIN_NAME]"
click at [577, 361] on div "Custom domain [DOMAIN_NAME] If you have a custom domain name, you can use it he…" at bounding box center [834, 352] width 603 height 57
click at [590, 693] on button "Save Site Settings" at bounding box center [626, 714] width 178 height 42
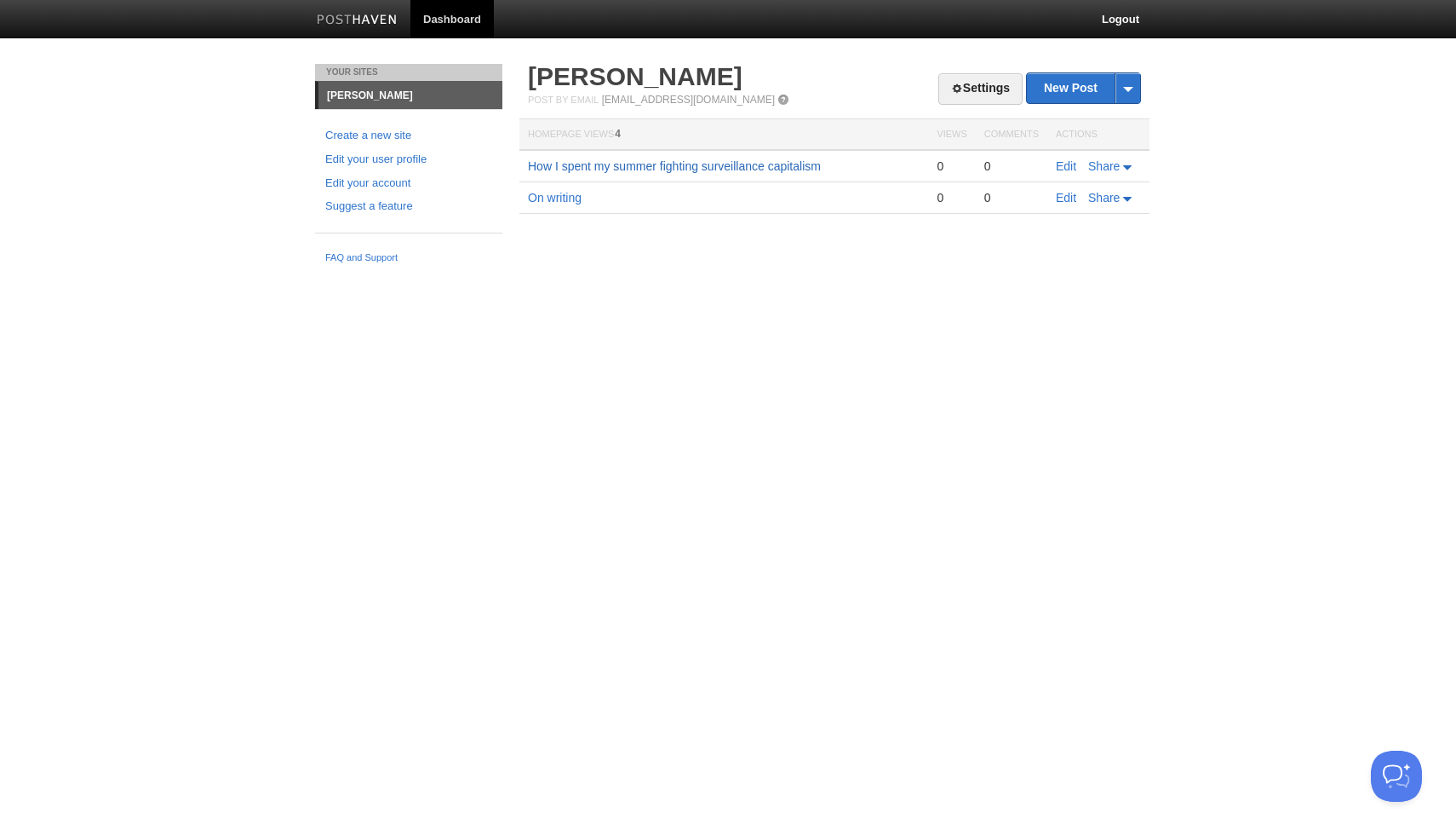
click at [626, 159] on link "How I spent my summer fighting surveillance capitalism" at bounding box center [675, 165] width 293 height 13
